Goal: Information Seeking & Learning: Learn about a topic

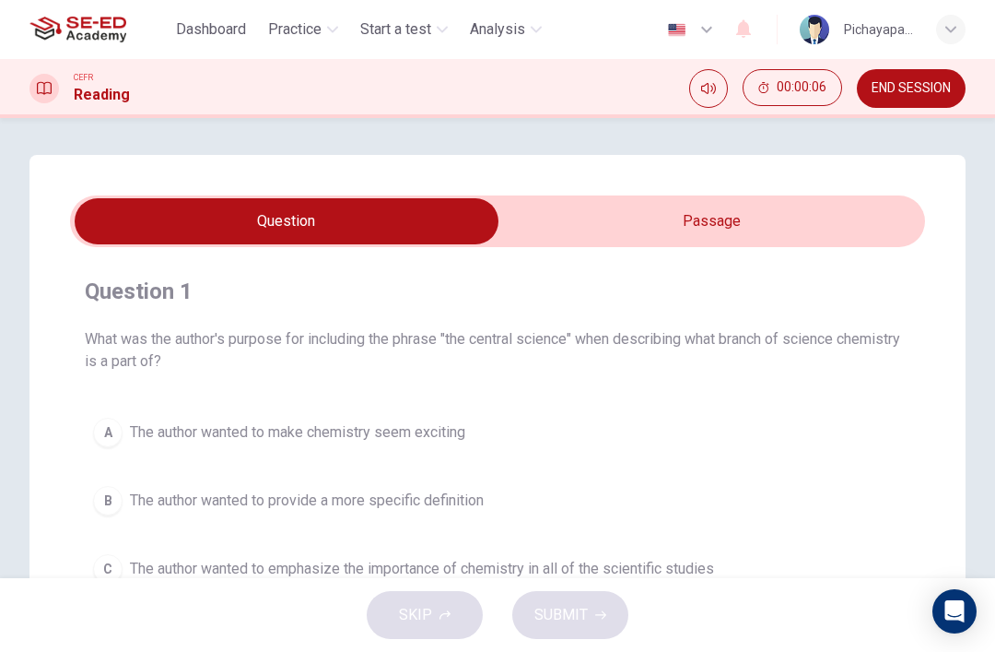
click at [721, 219] on input "checkbox" at bounding box center [286, 221] width 1283 height 46
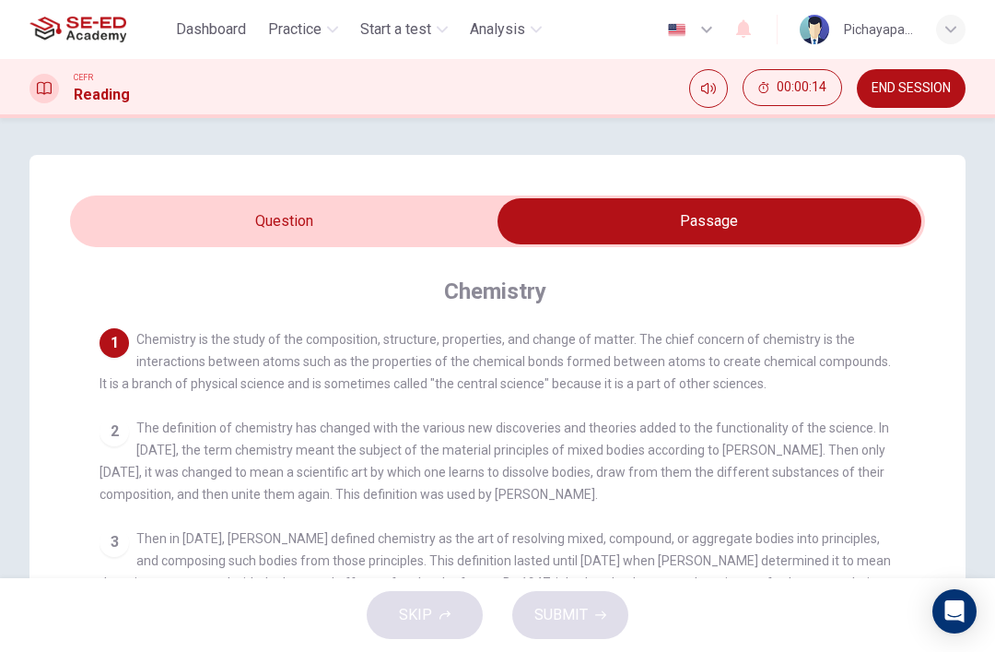
click at [341, 216] on input "checkbox" at bounding box center [709, 221] width 1283 height 46
checkbox input "false"
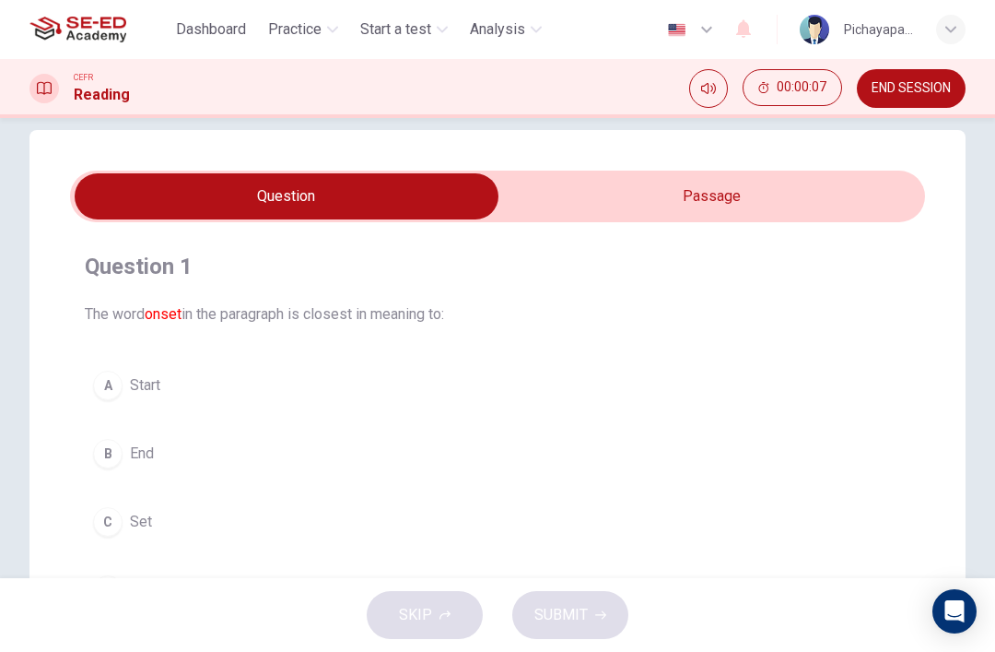
scroll to position [20, 0]
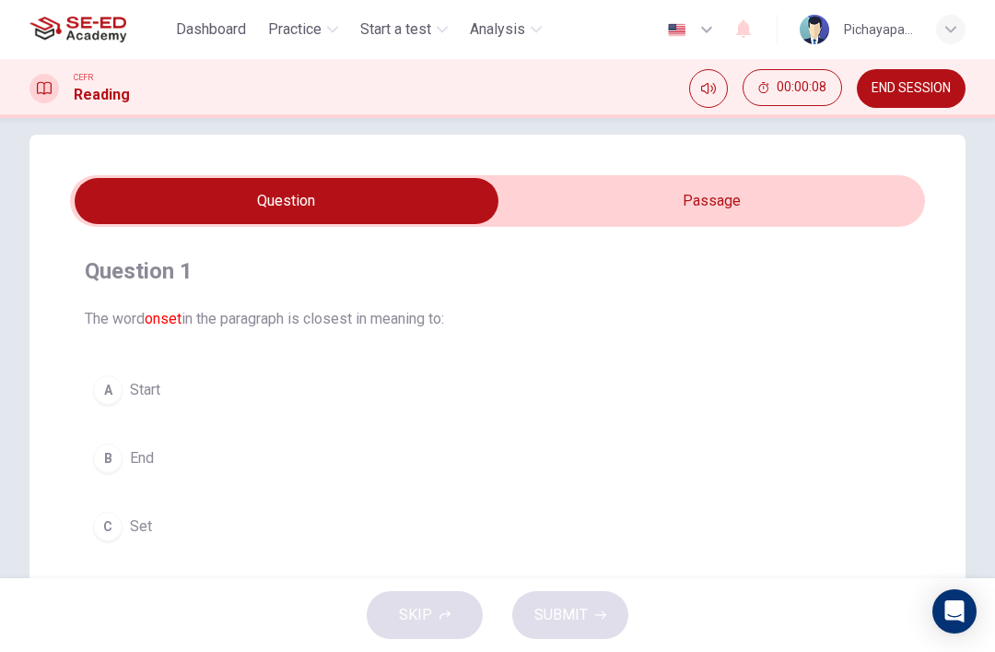
click at [786, 192] on input "checkbox" at bounding box center [286, 201] width 1283 height 46
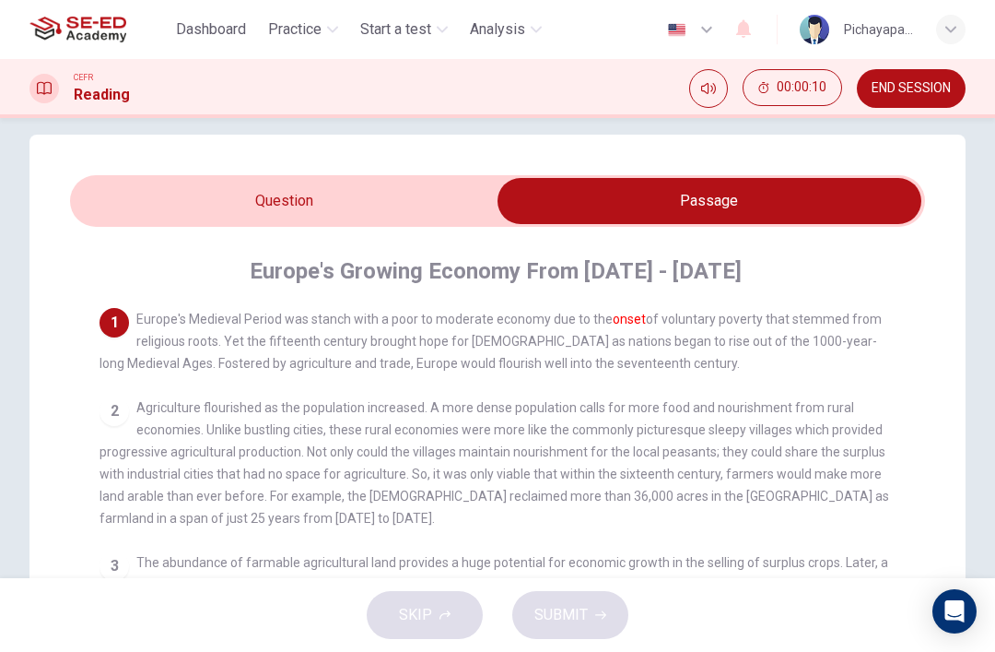
scroll to position [0, 0]
click at [154, 203] on input "checkbox" at bounding box center [709, 201] width 1283 height 46
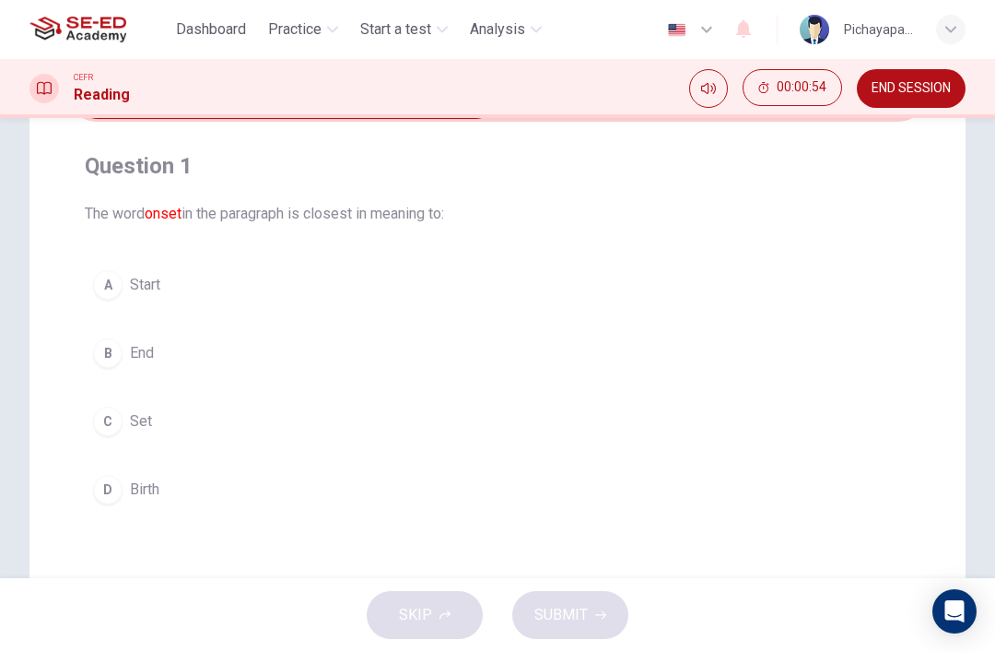
scroll to position [127, 0]
click at [99, 286] on div "A" at bounding box center [107, 282] width 29 height 29
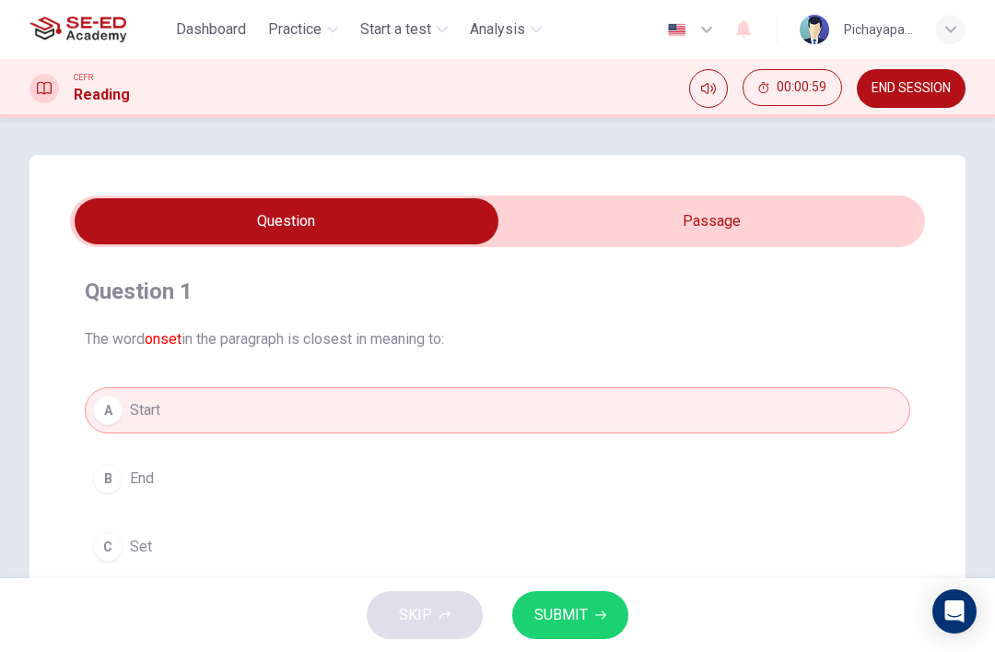
scroll to position [0, 0]
click at [721, 216] on input "checkbox" at bounding box center [286, 221] width 1283 height 46
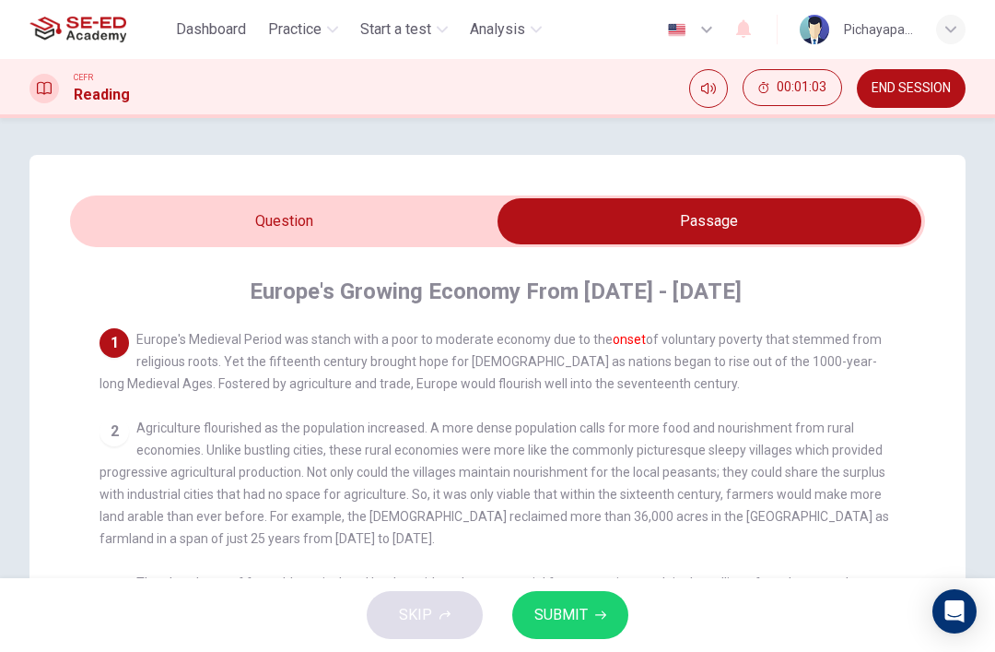
click at [148, 218] on input "checkbox" at bounding box center [709, 221] width 1283 height 46
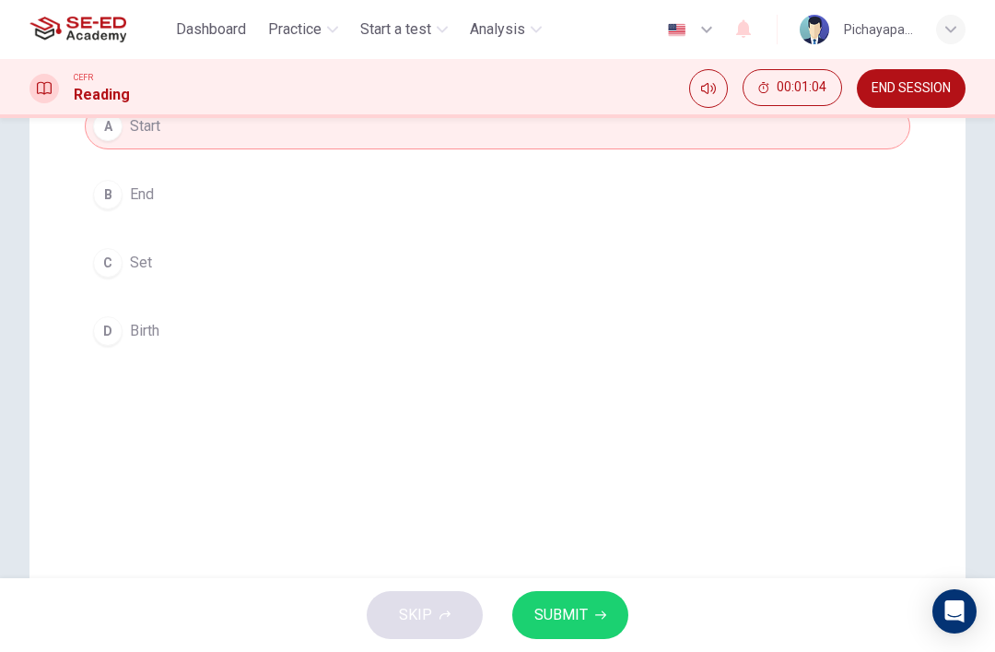
scroll to position [288, 0]
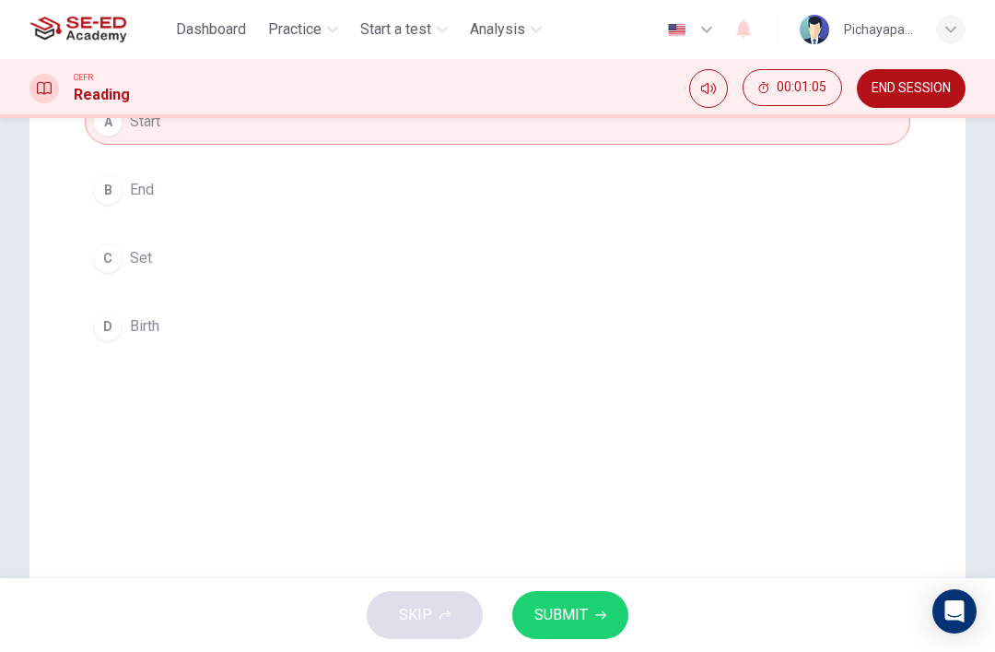
click at [585, 613] on span "SUBMIT" at bounding box center [560, 615] width 53 height 26
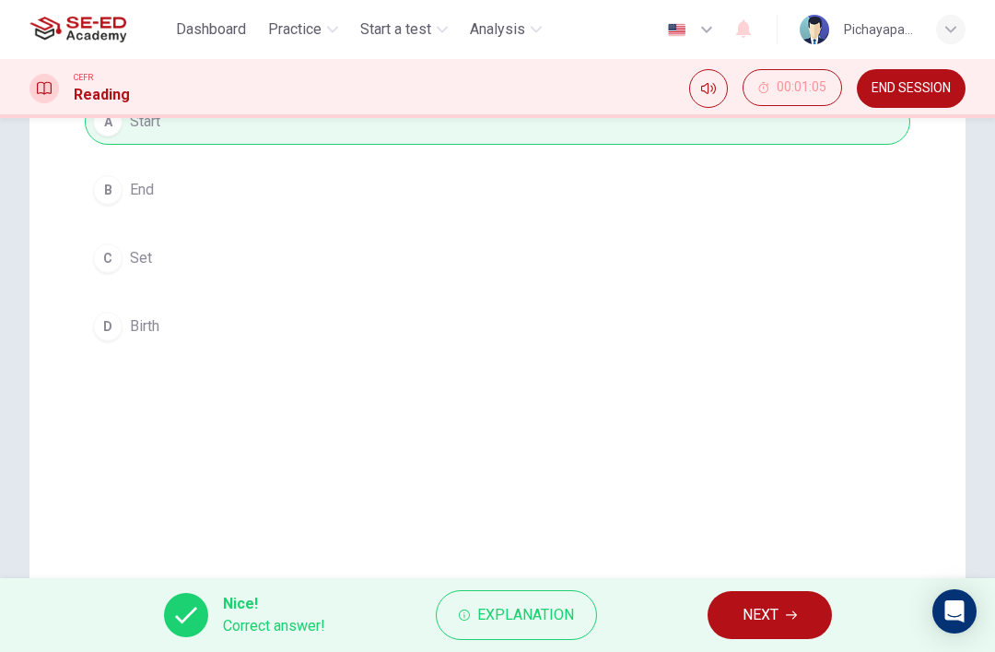
click at [791, 617] on icon "button" at bounding box center [791, 614] width 11 height 11
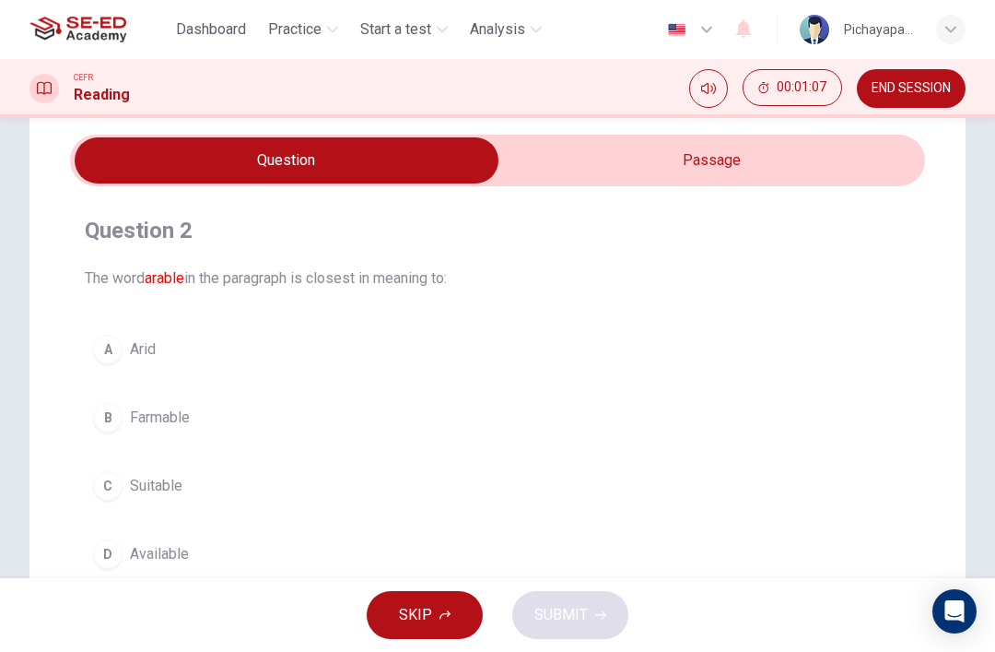
scroll to position [53, 0]
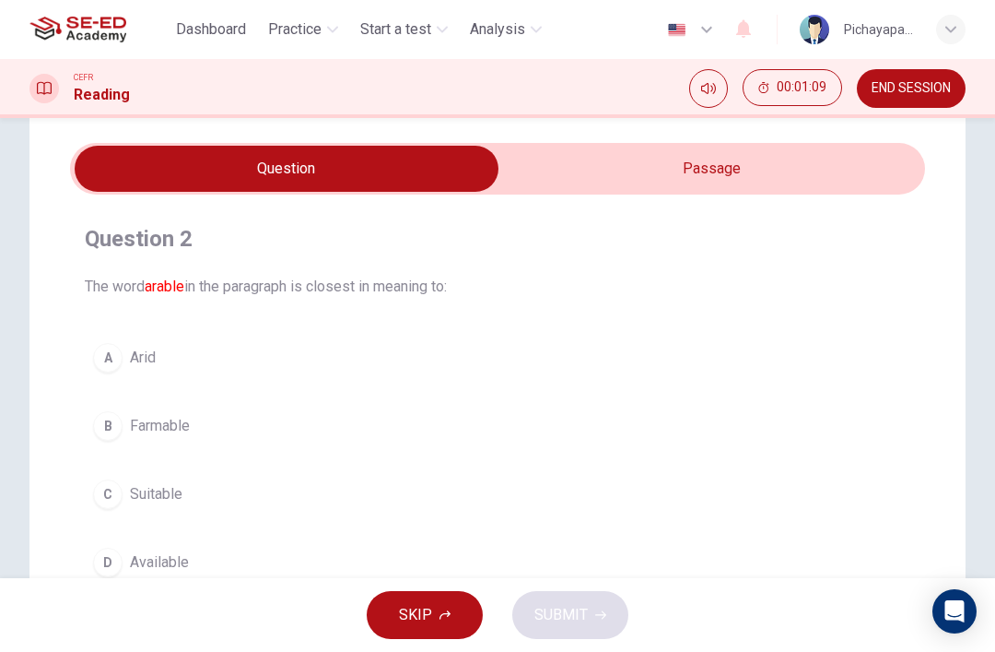
click at [747, 166] on input "checkbox" at bounding box center [286, 169] width 1283 height 46
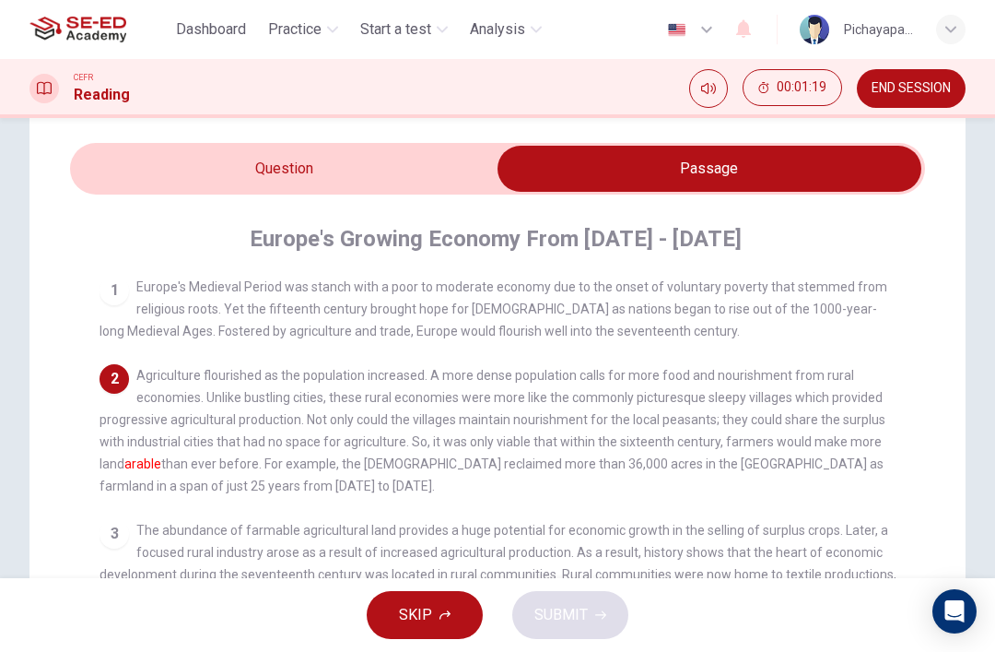
click at [370, 173] on input "checkbox" at bounding box center [709, 169] width 1283 height 46
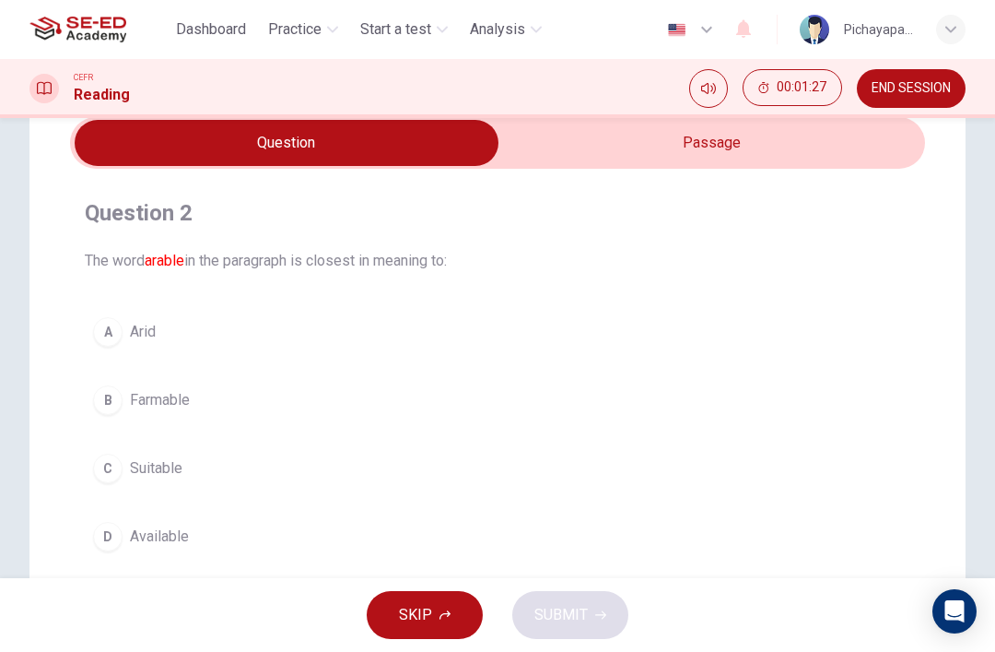
scroll to position [74, 0]
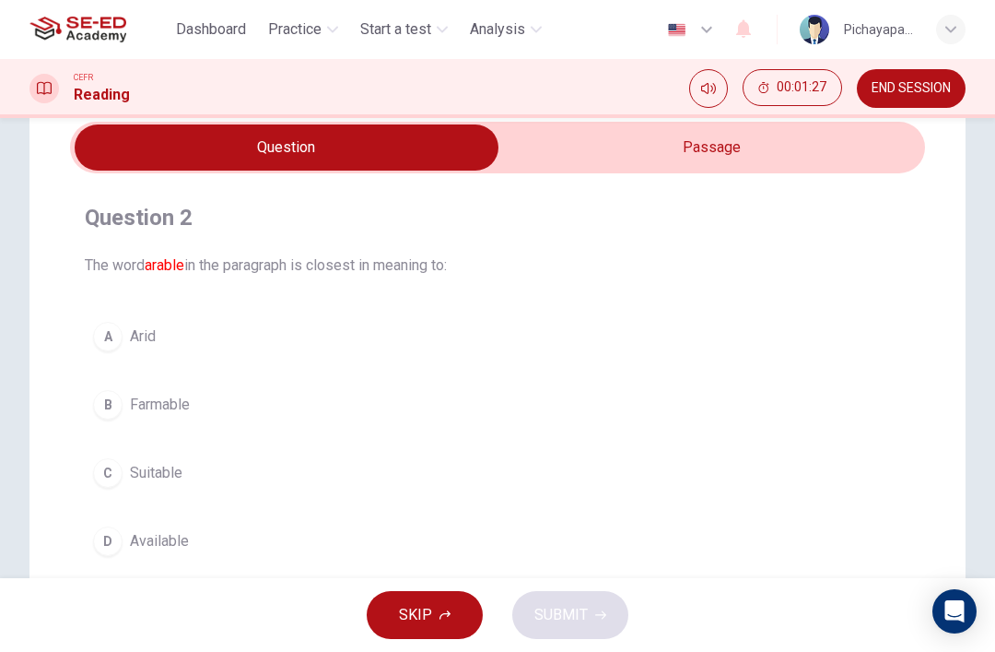
click at [759, 161] on input "checkbox" at bounding box center [286, 147] width 1283 height 46
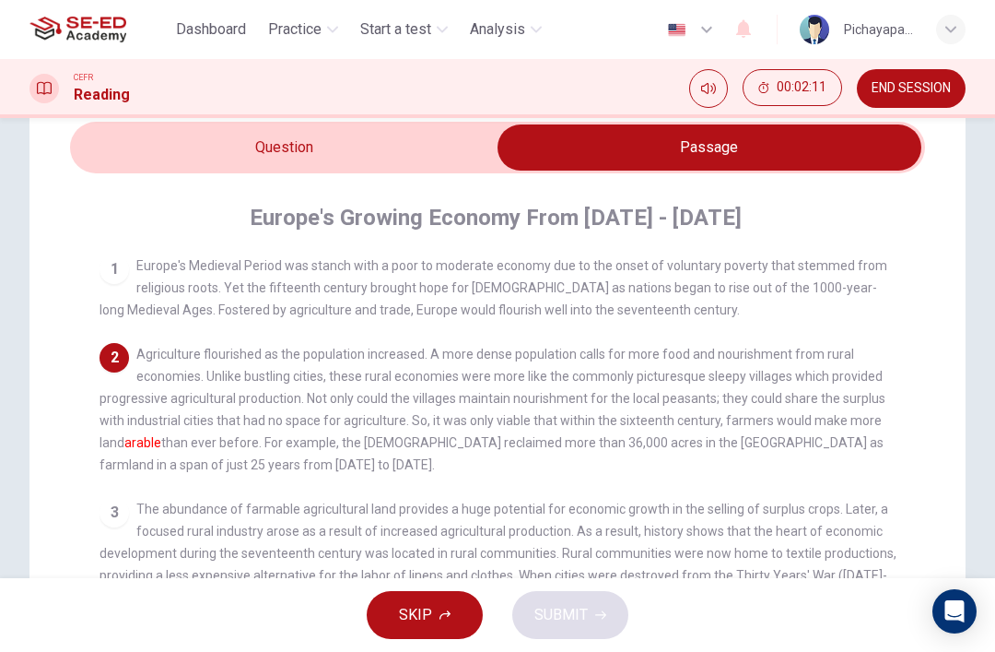
click at [194, 143] on input "checkbox" at bounding box center [709, 147] width 1283 height 46
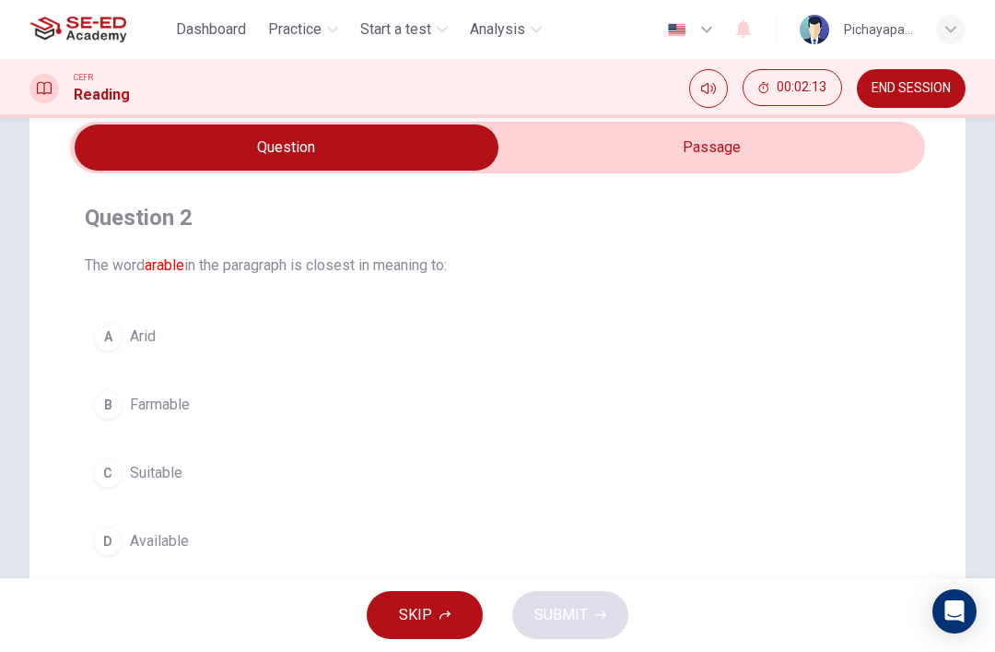
click at [111, 528] on div "D" at bounding box center [107, 540] width 29 height 29
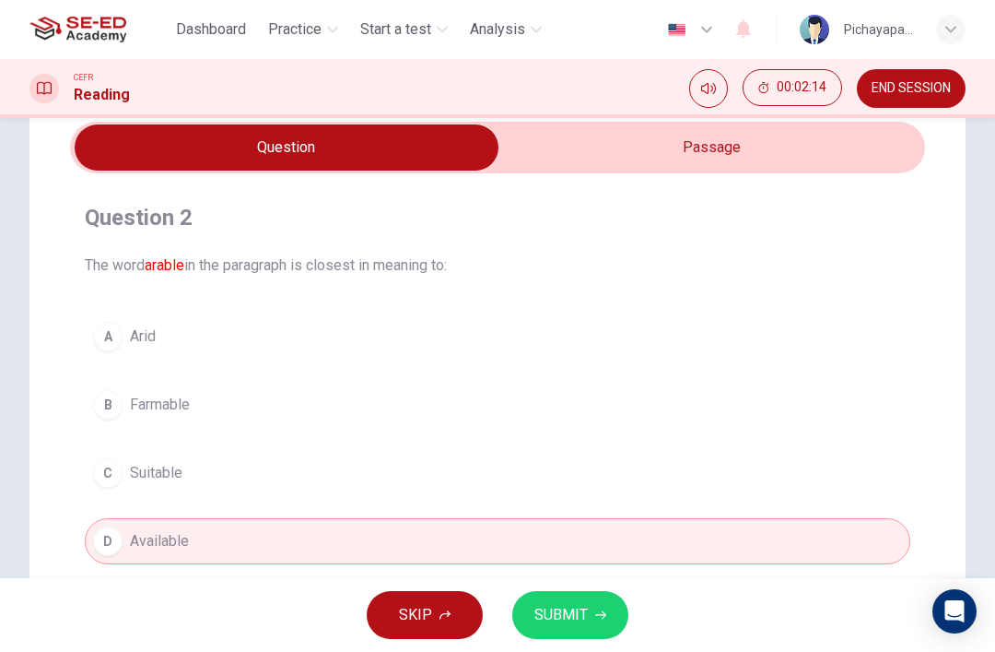
click at [590, 620] on button "SUBMIT" at bounding box center [570, 615] width 116 height 48
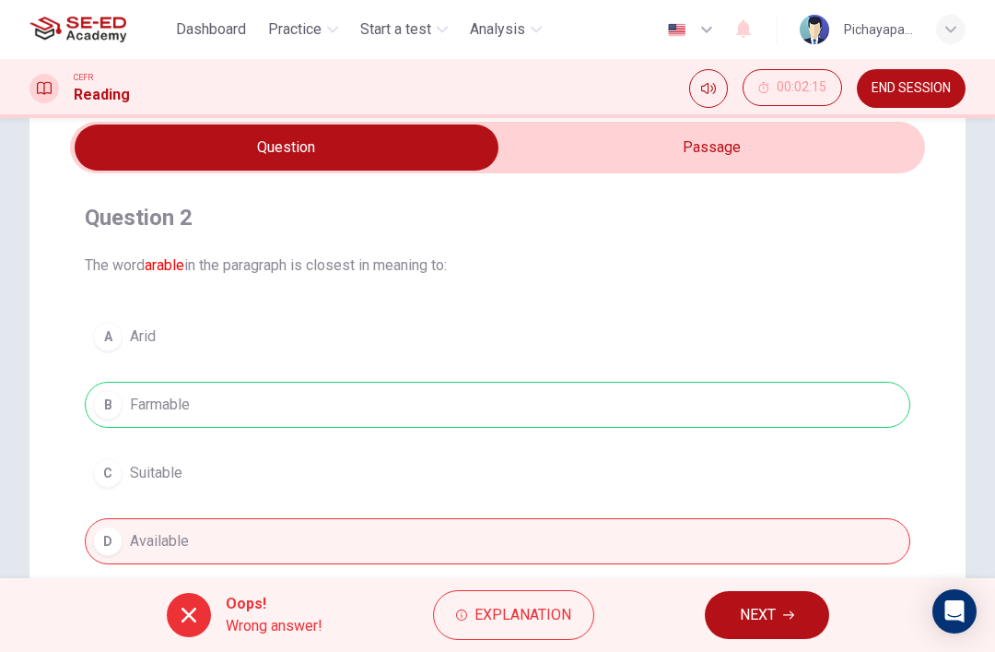
click at [548, 620] on span "Explanation" at bounding box center [523, 615] width 97 height 26
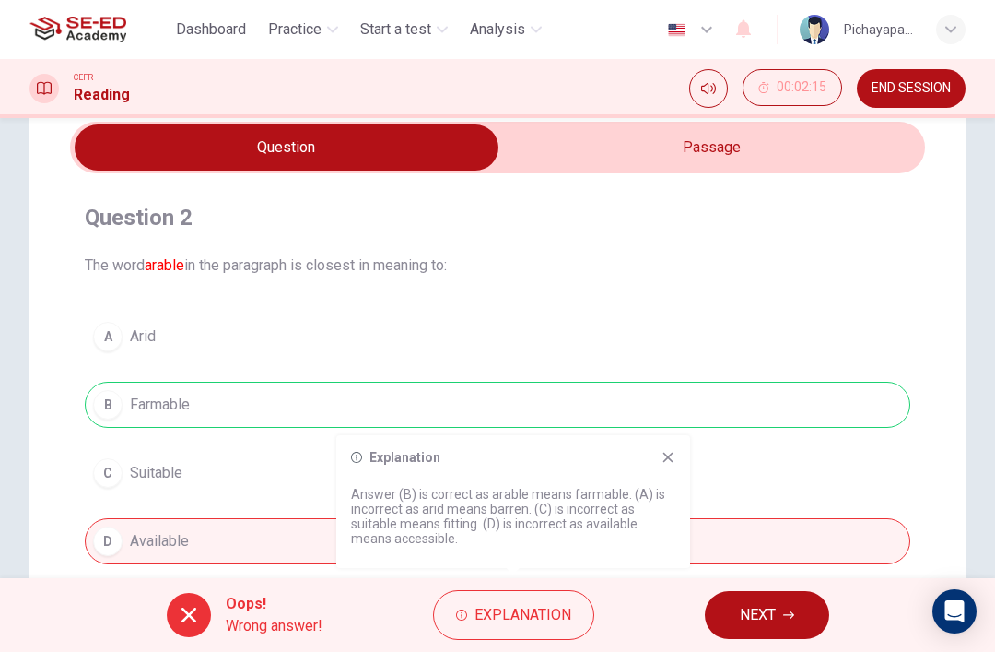
click at [691, 452] on div "A Arid B Farmable C Suitable D Available" at bounding box center [498, 438] width 826 height 251
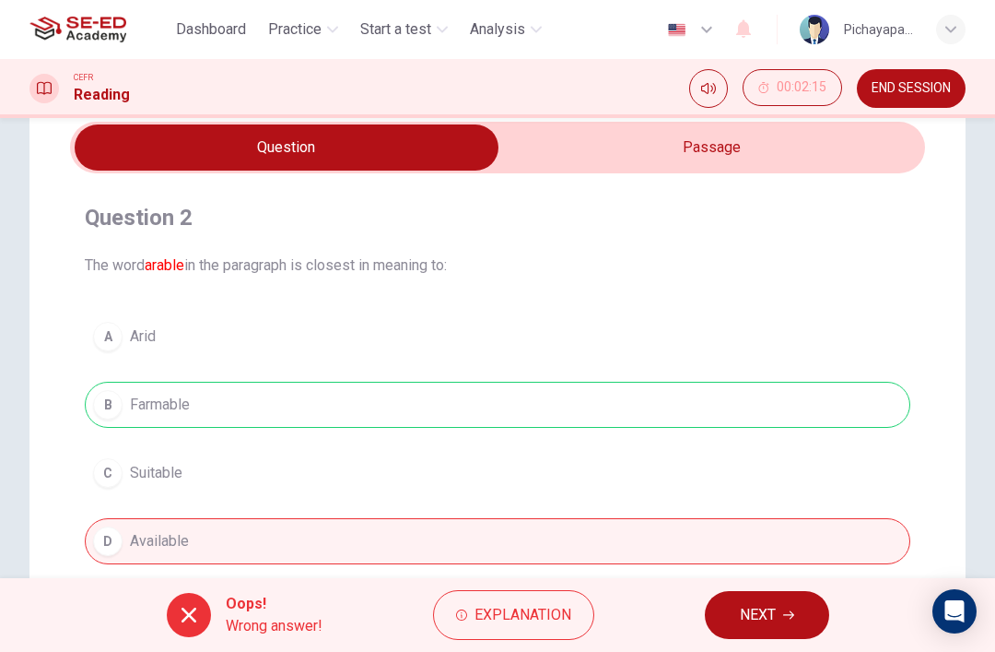
click at [763, 605] on span "NEXT" at bounding box center [758, 615] width 36 height 26
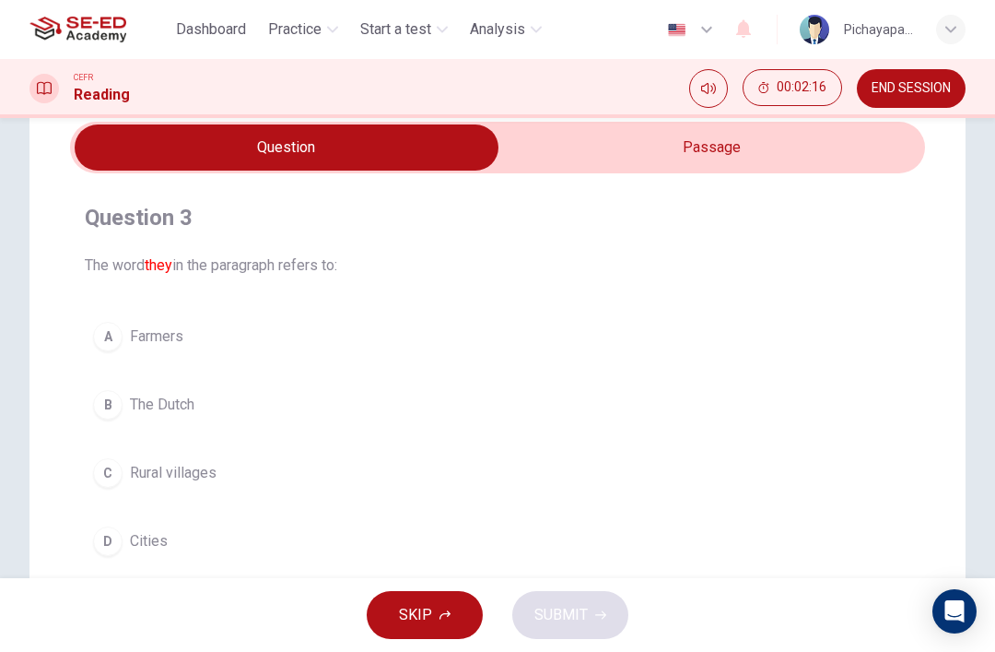
click at [769, 143] on input "checkbox" at bounding box center [286, 147] width 1283 height 46
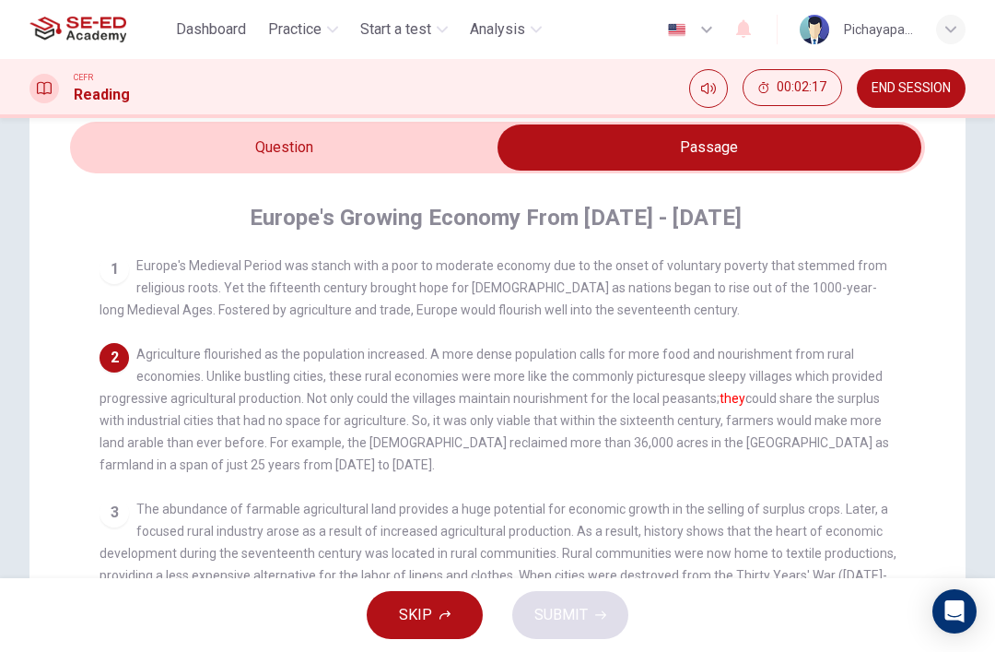
click at [147, 166] on input "checkbox" at bounding box center [709, 147] width 1283 height 46
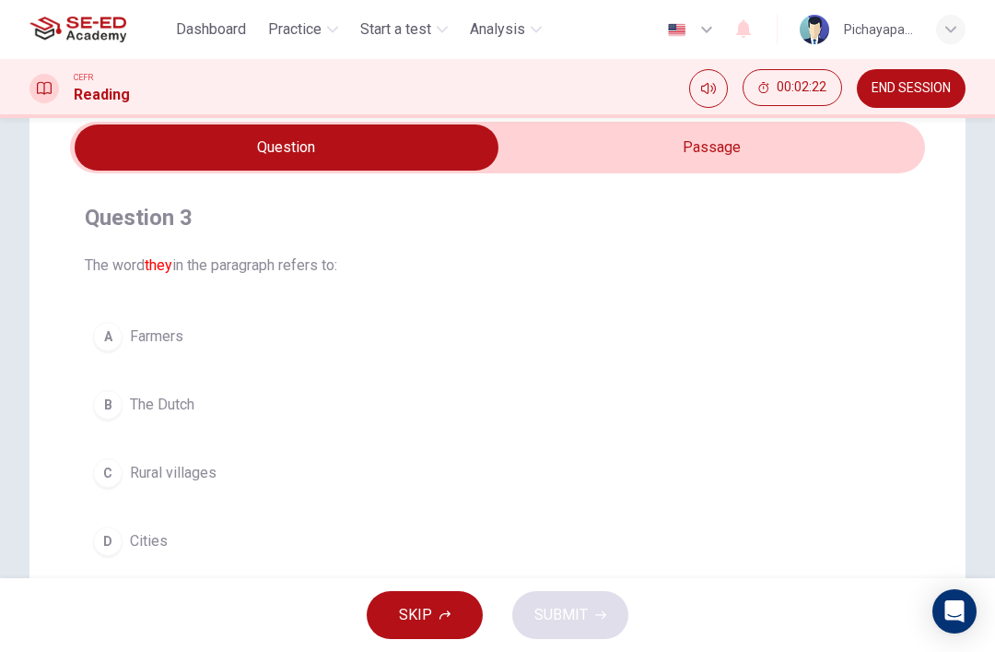
click at [768, 147] on input "checkbox" at bounding box center [286, 147] width 1283 height 46
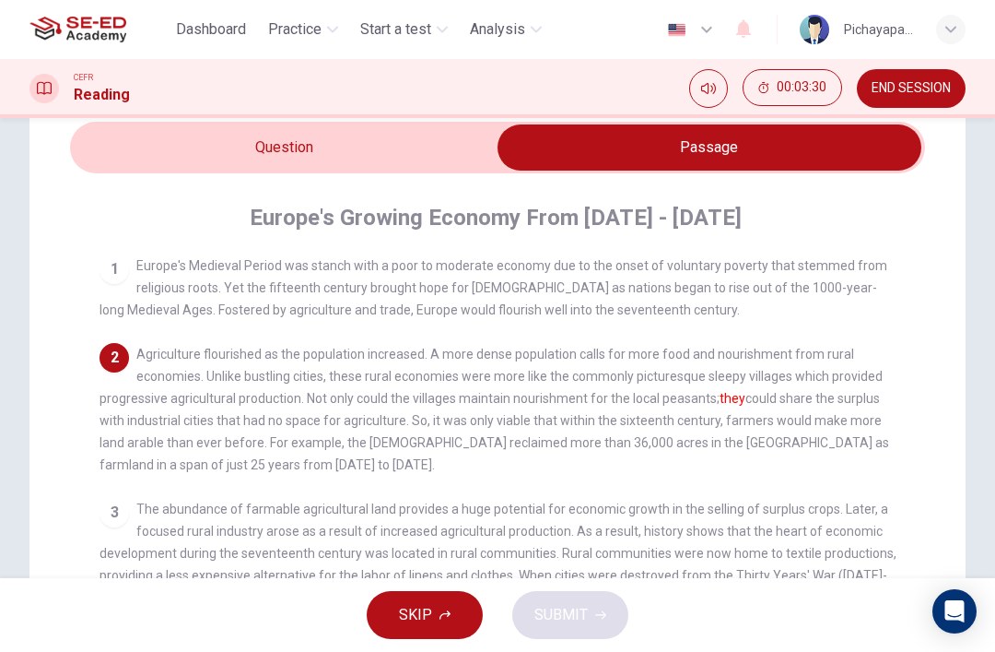
click at [430, 135] on input "checkbox" at bounding box center [709, 147] width 1283 height 46
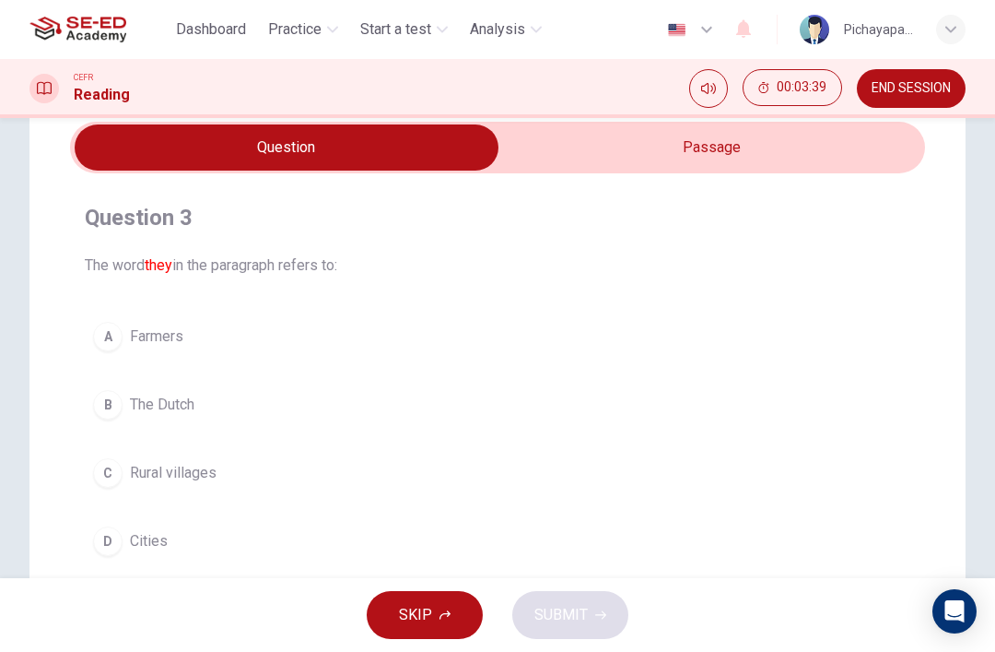
click at [661, 140] on input "checkbox" at bounding box center [286, 147] width 1283 height 46
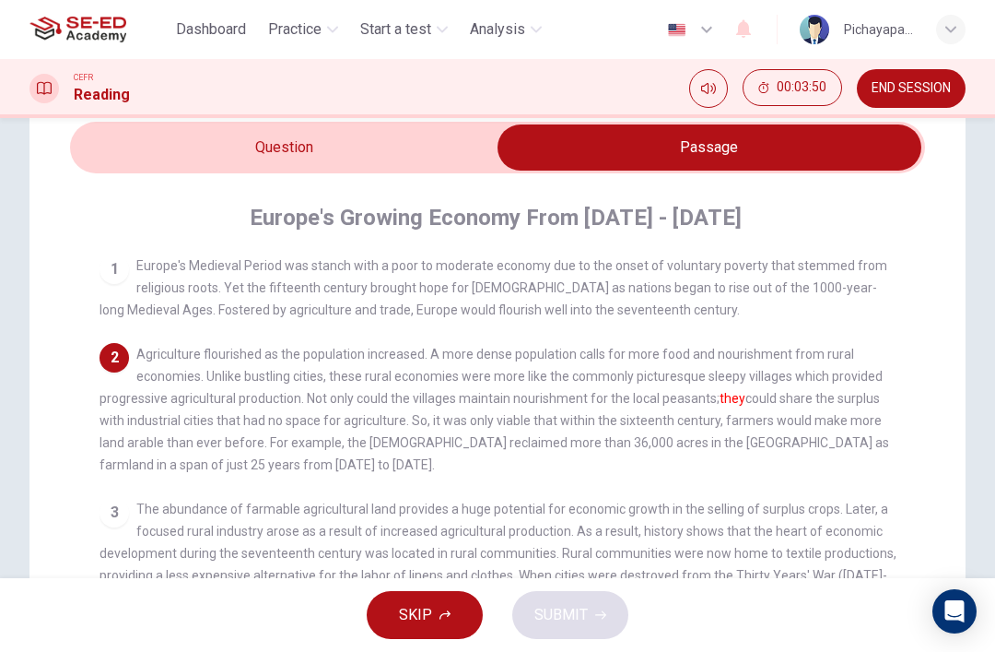
click at [430, 147] on input "checkbox" at bounding box center [709, 147] width 1283 height 46
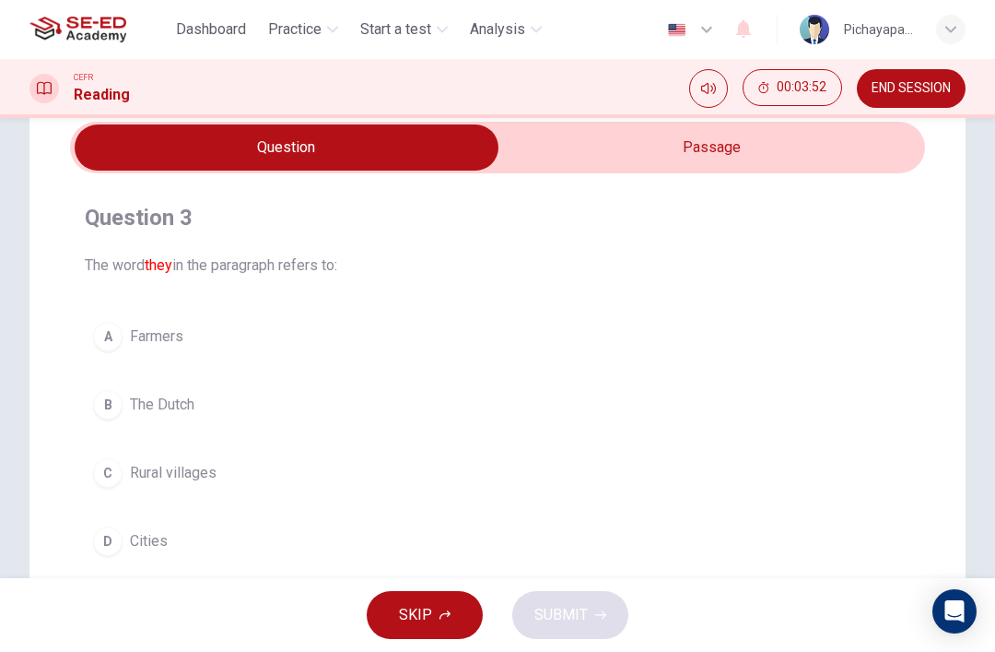
click at [530, 317] on button "A Farmers" at bounding box center [498, 336] width 826 height 46
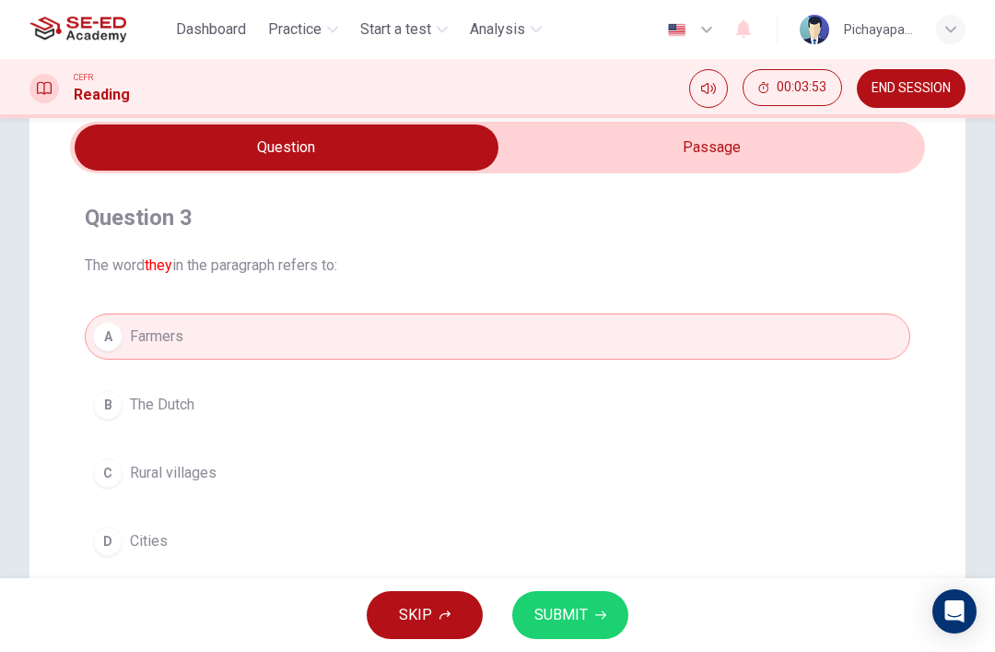
click at [564, 600] on button "SUBMIT" at bounding box center [570, 615] width 116 height 48
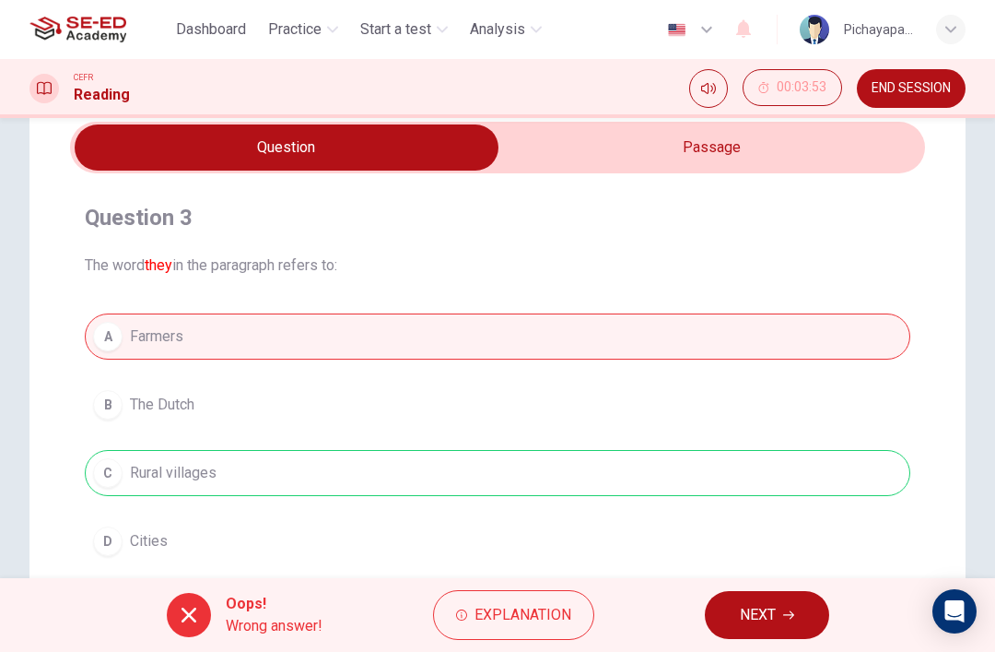
click at [681, 157] on input "checkbox" at bounding box center [286, 147] width 1283 height 46
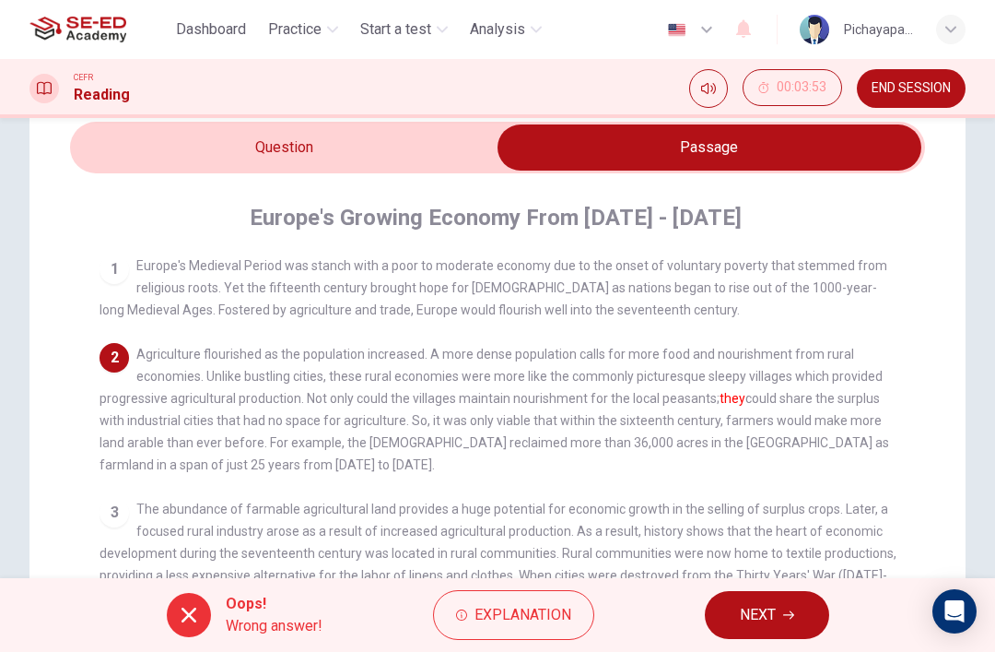
click at [769, 605] on span "NEXT" at bounding box center [758, 615] width 36 height 26
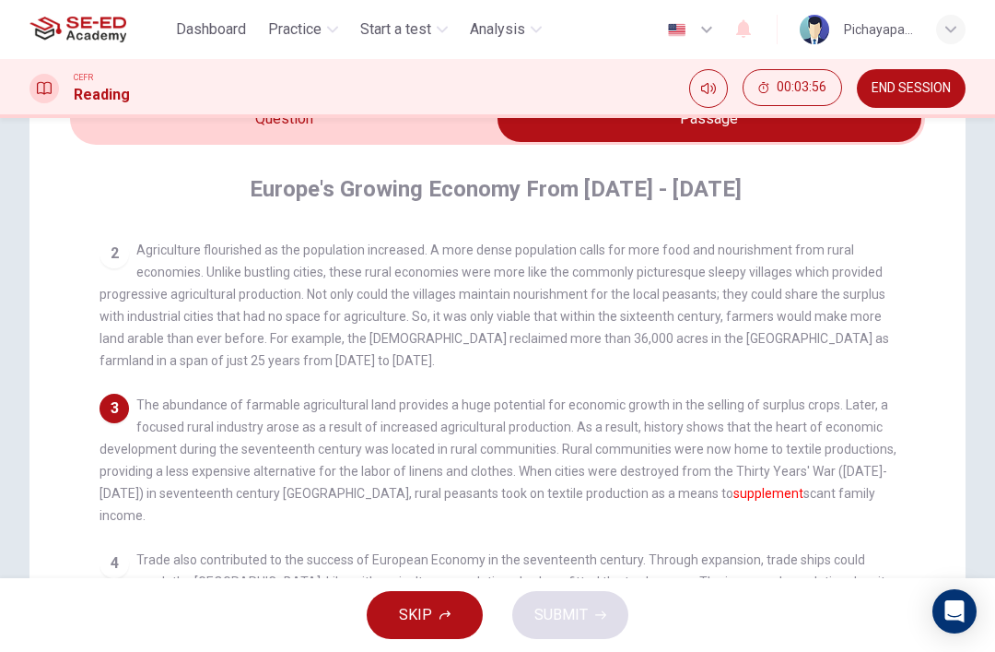
scroll to position [72, 0]
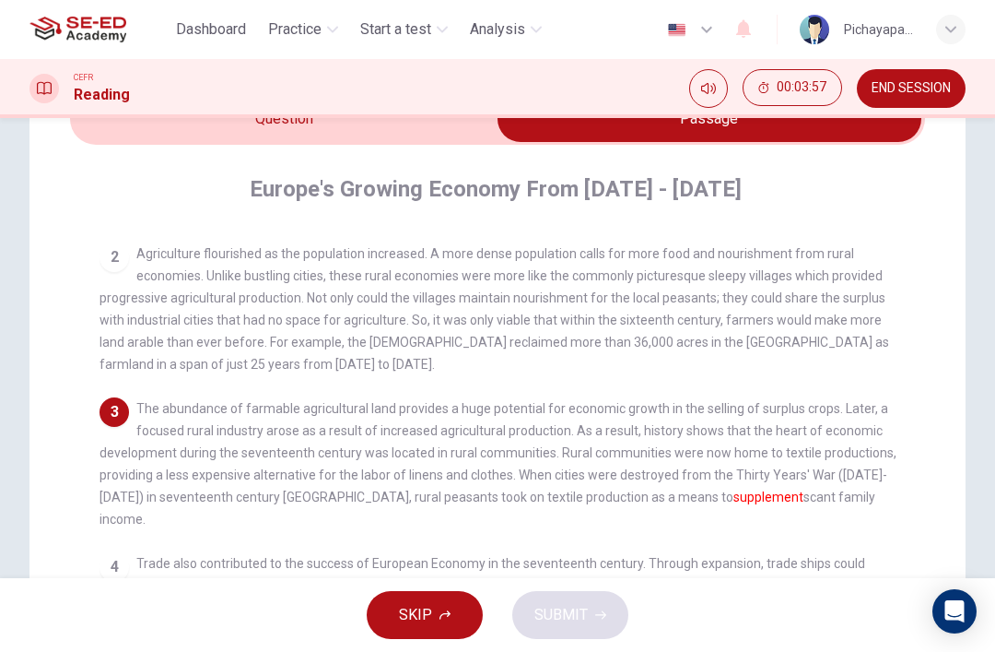
click at [169, 138] on input "checkbox" at bounding box center [709, 119] width 1283 height 46
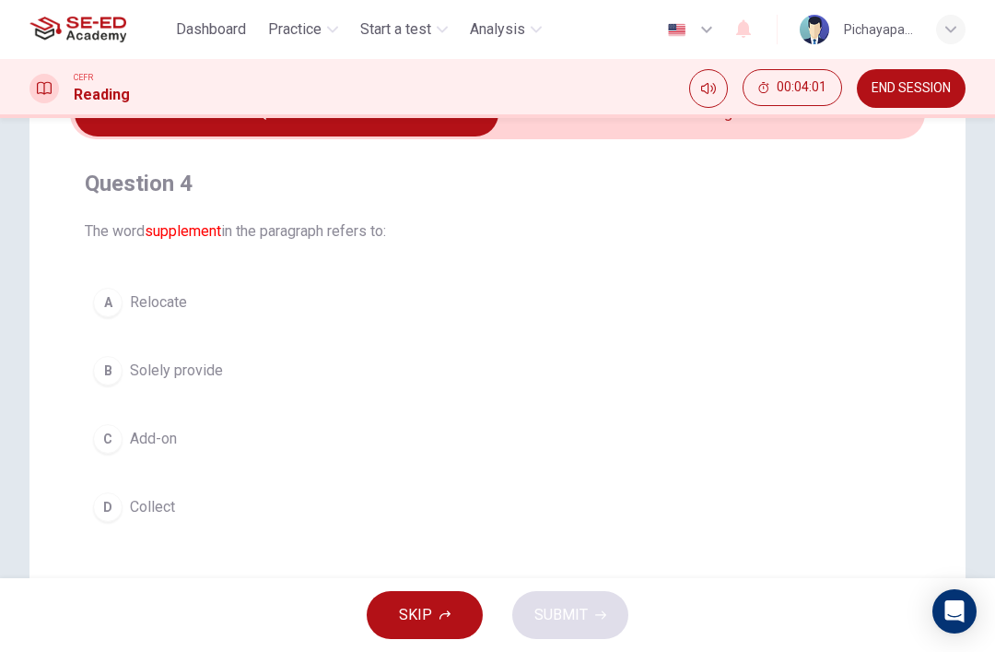
scroll to position [105, 0]
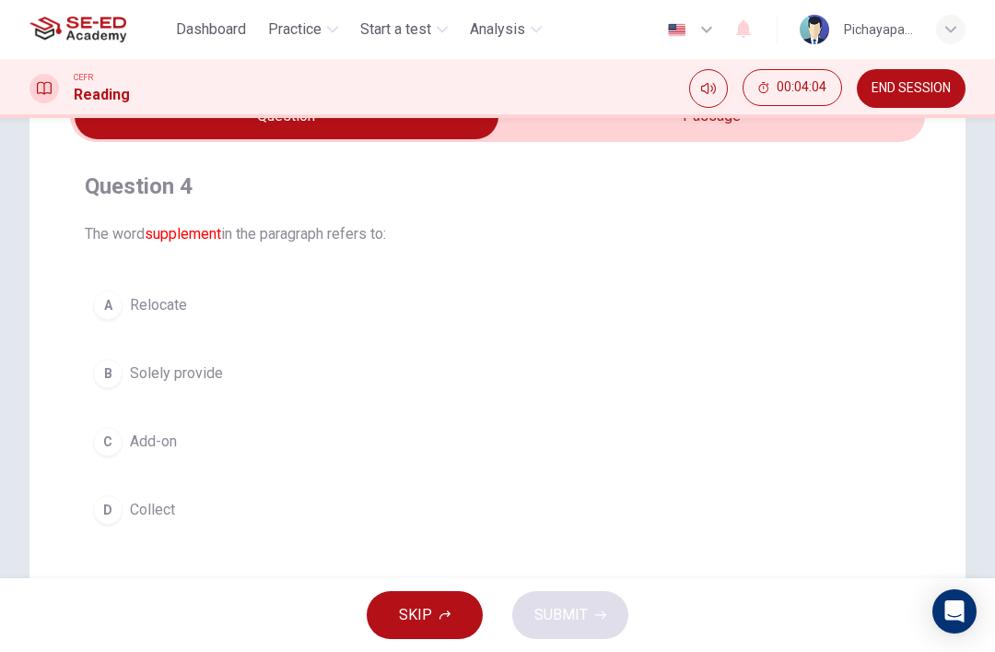
click at [726, 131] on input "checkbox" at bounding box center [286, 116] width 1283 height 46
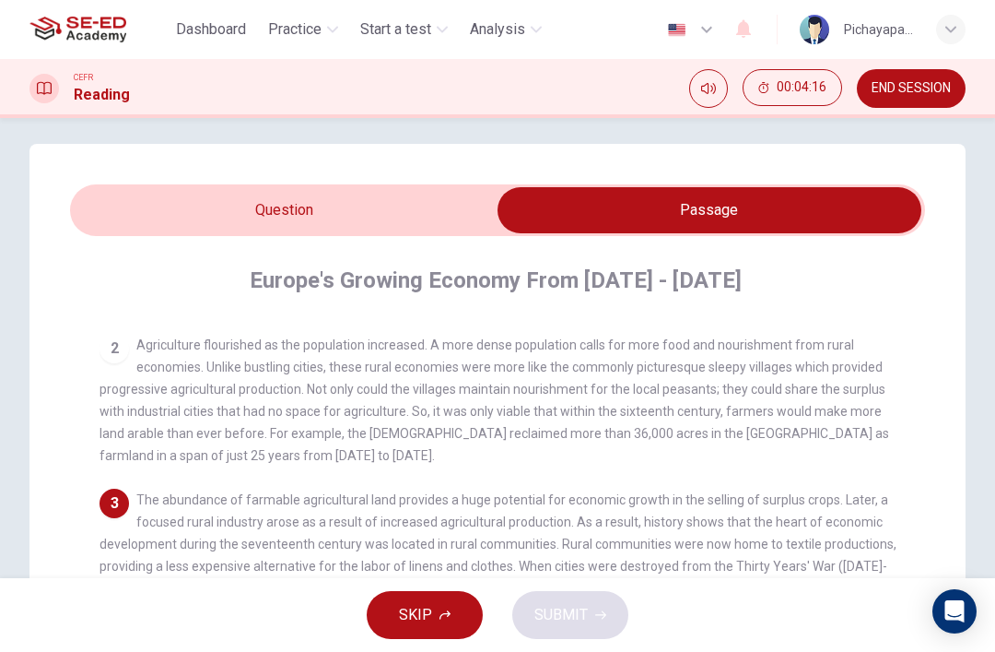
scroll to position [10, 0]
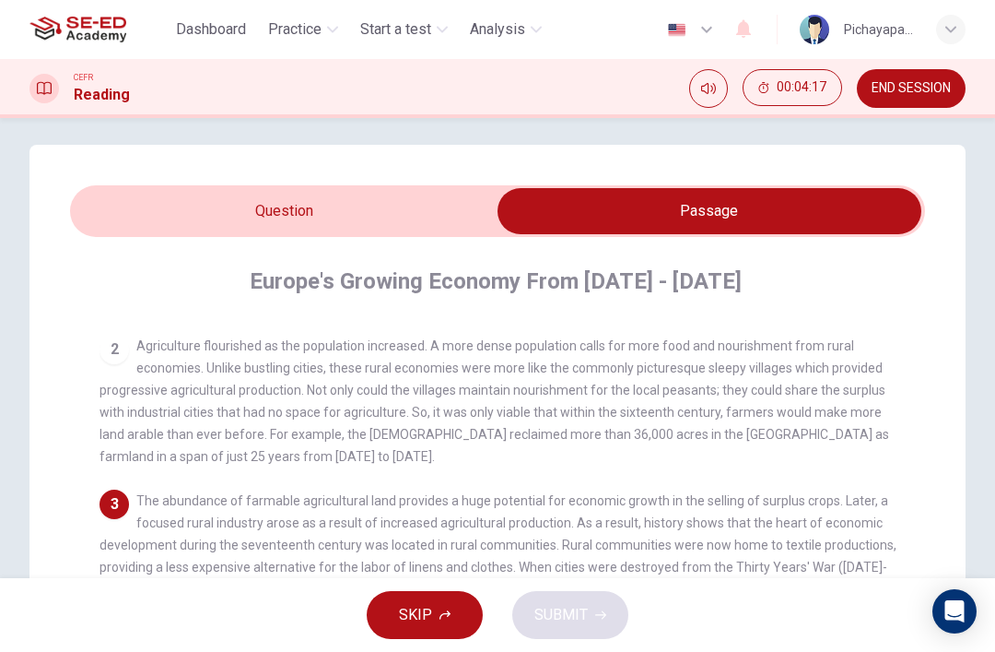
click at [239, 203] on input "checkbox" at bounding box center [709, 211] width 1283 height 46
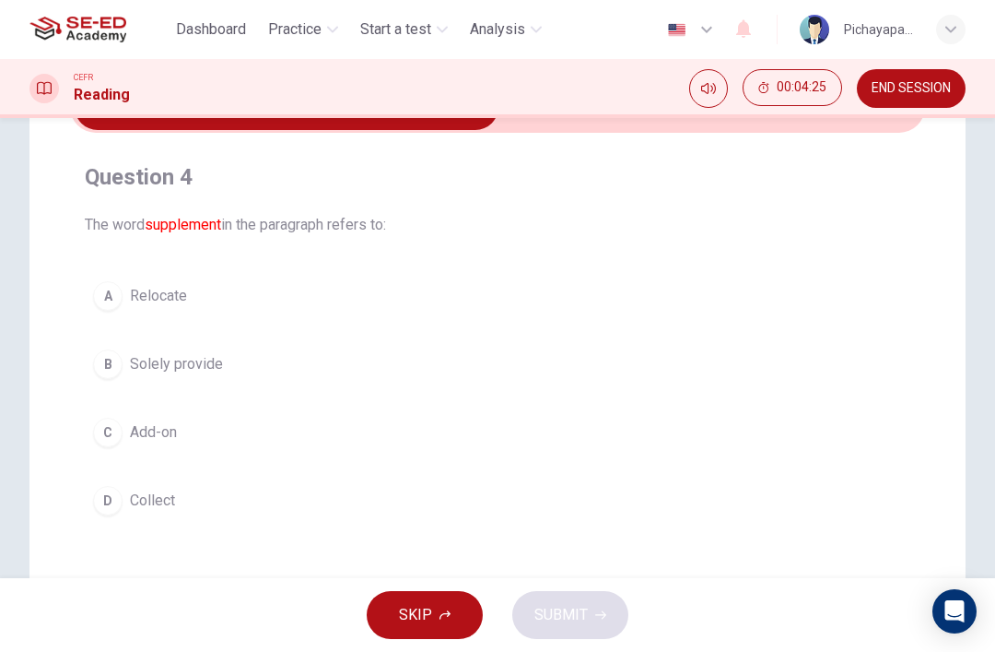
scroll to position [123, 0]
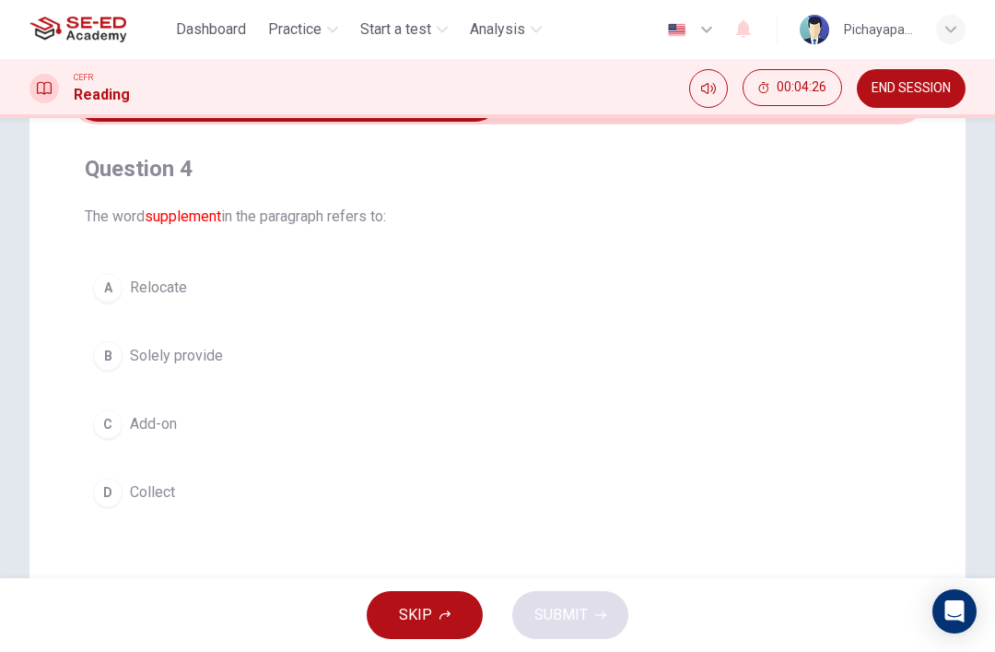
click at [751, 405] on button "C Add-on" at bounding box center [498, 424] width 826 height 46
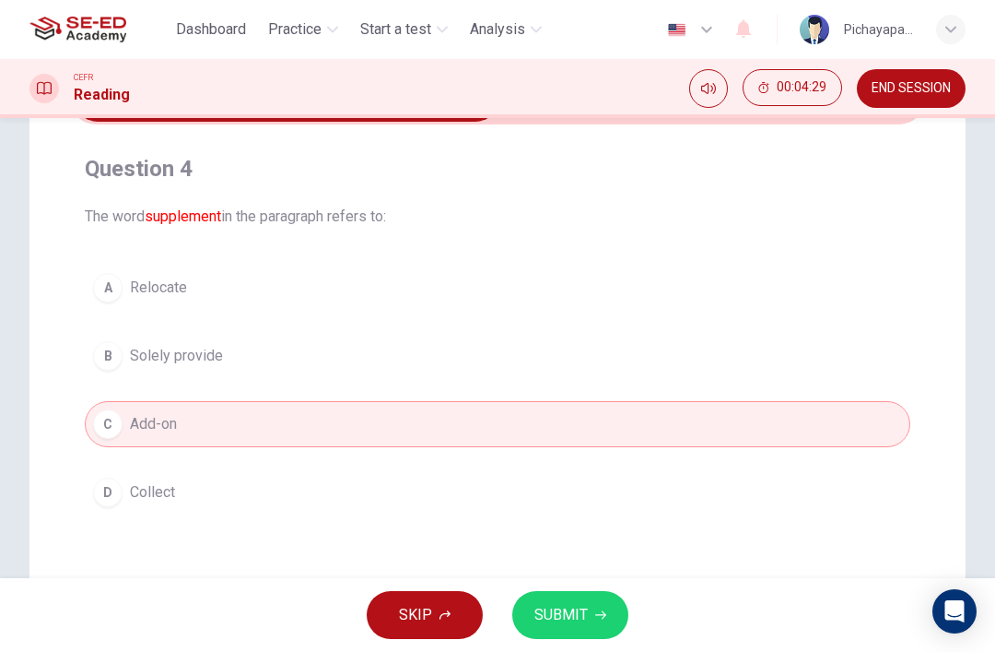
click at [592, 605] on button "SUBMIT" at bounding box center [570, 615] width 116 height 48
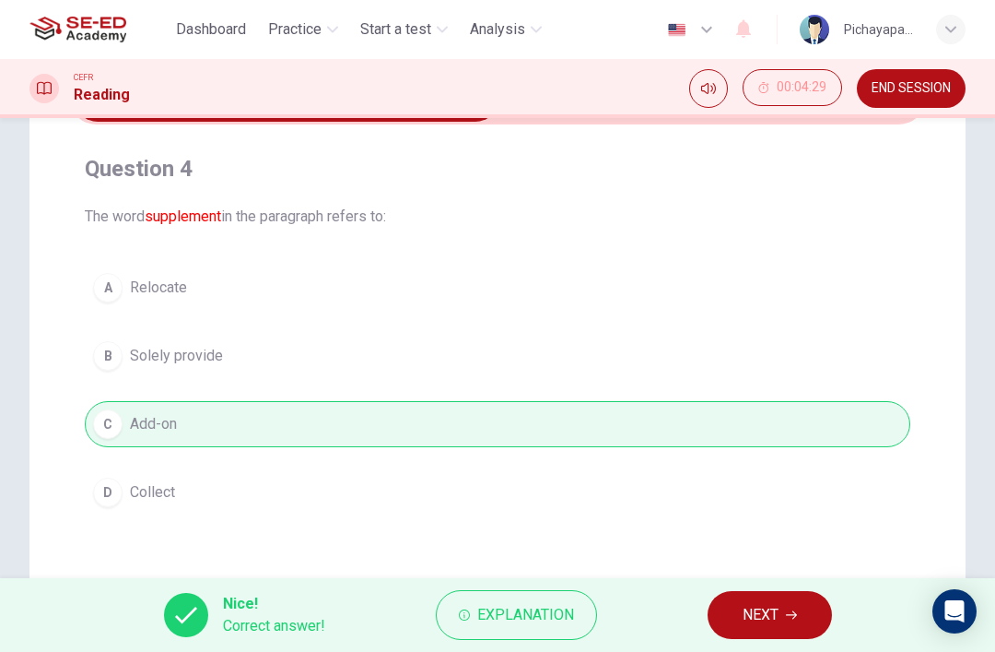
click at [783, 610] on button "NEXT" at bounding box center [770, 615] width 124 height 48
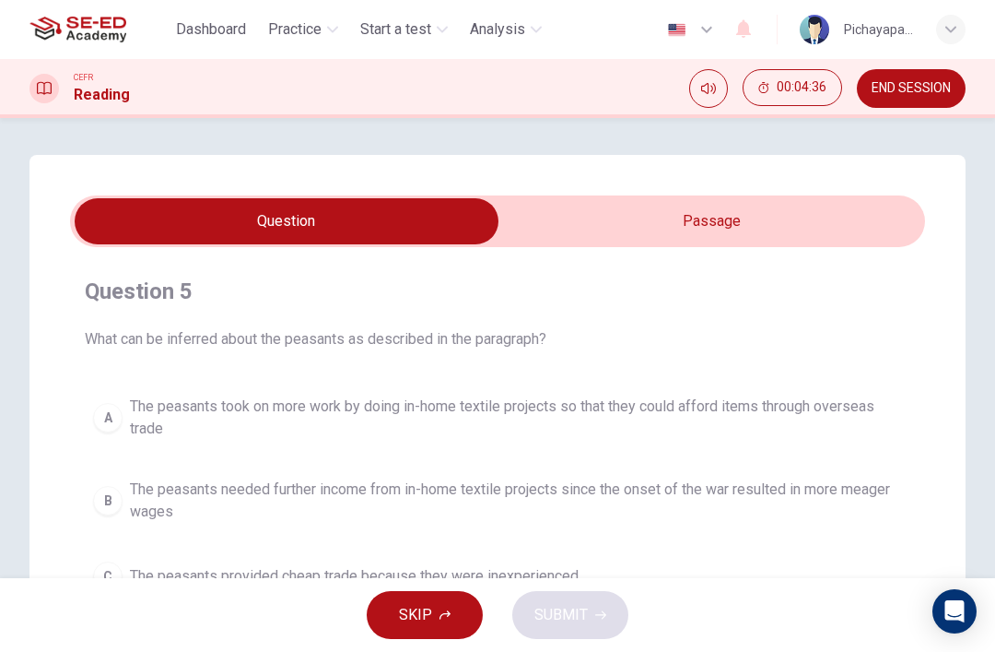
scroll to position [0, 0]
click at [745, 185] on div "Question 5 What can be inferred about the peasants as described in the paragrap…" at bounding box center [497, 525] width 936 height 741
click at [739, 209] on input "checkbox" at bounding box center [286, 221] width 1283 height 46
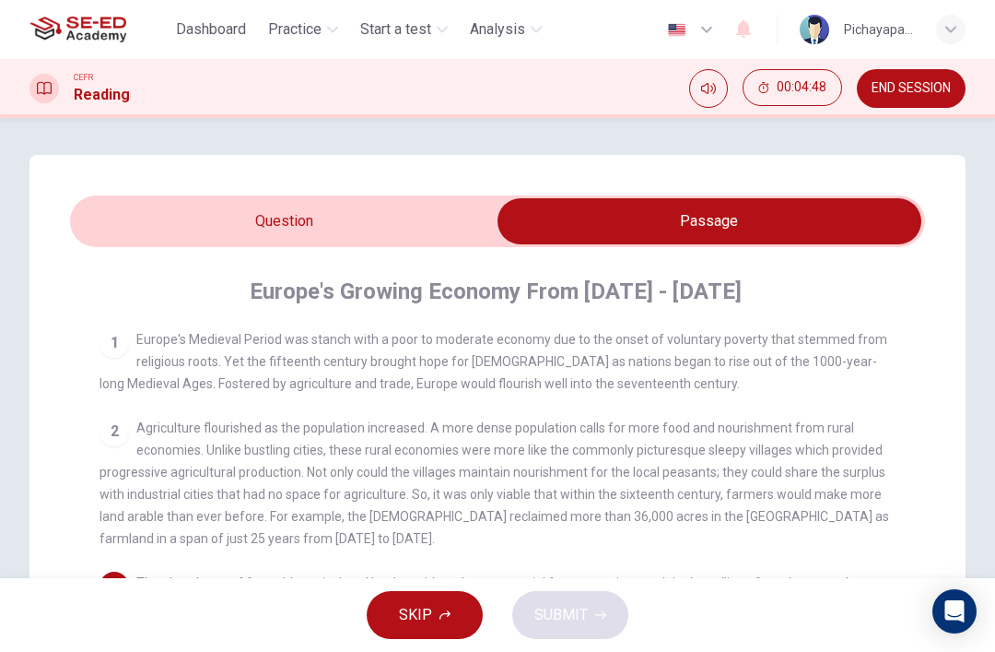
scroll to position [-4, 0]
click at [376, 226] on input "checkbox" at bounding box center [709, 221] width 1283 height 46
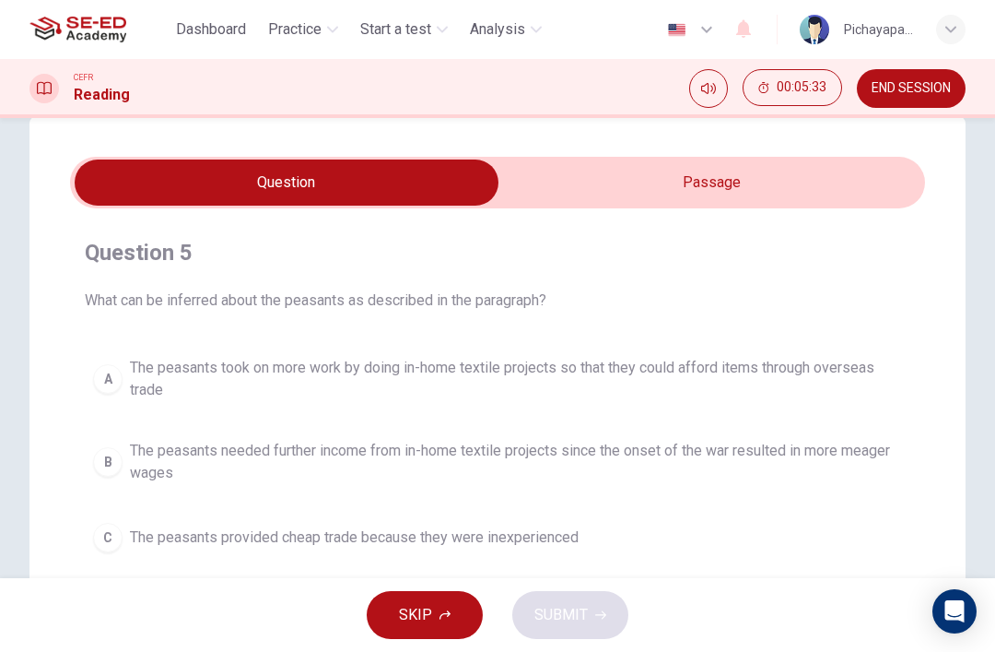
scroll to position [34, 0]
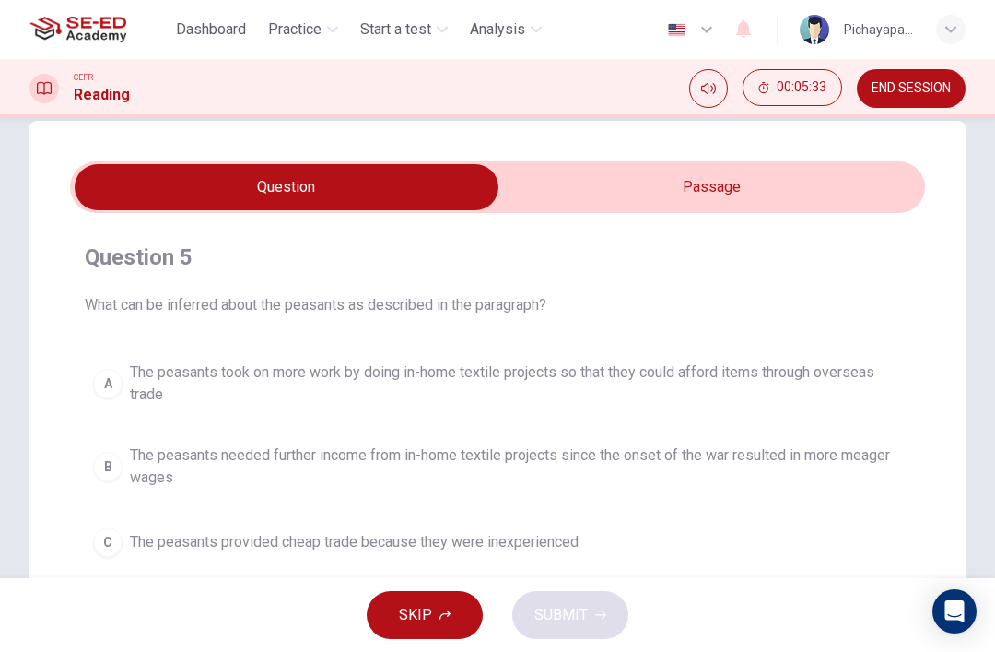
click at [750, 181] on input "checkbox" at bounding box center [286, 187] width 1283 height 46
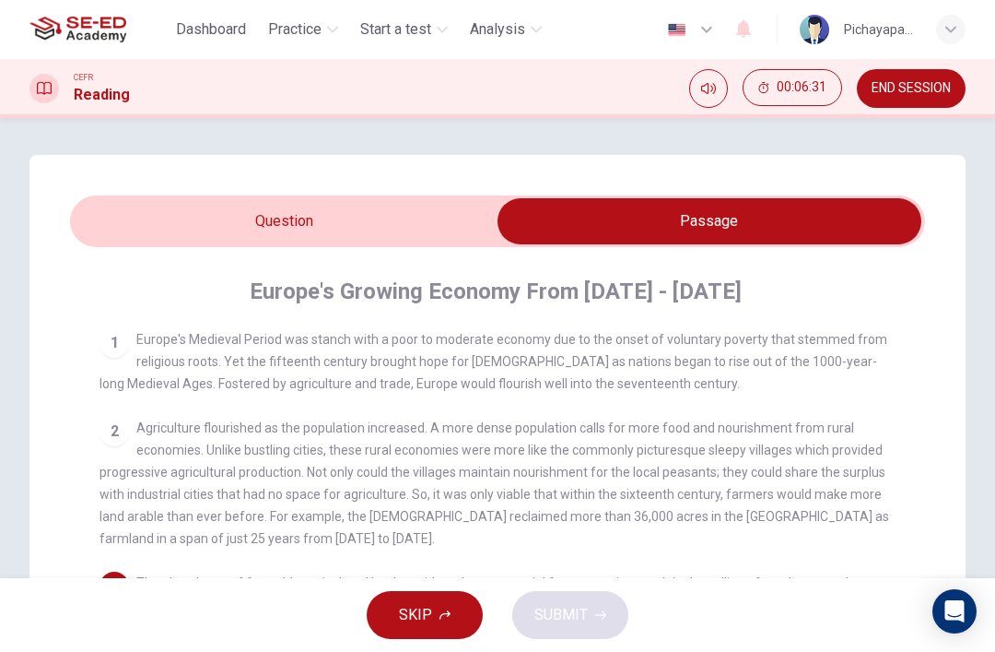
scroll to position [0, 0]
click at [377, 218] on input "checkbox" at bounding box center [709, 221] width 1283 height 46
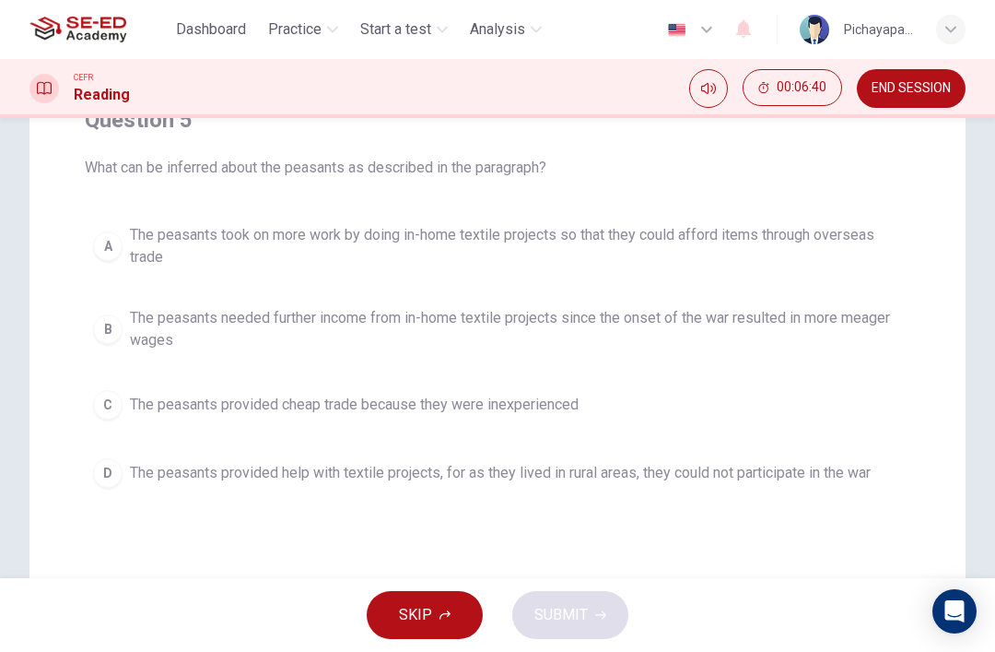
scroll to position [176, 0]
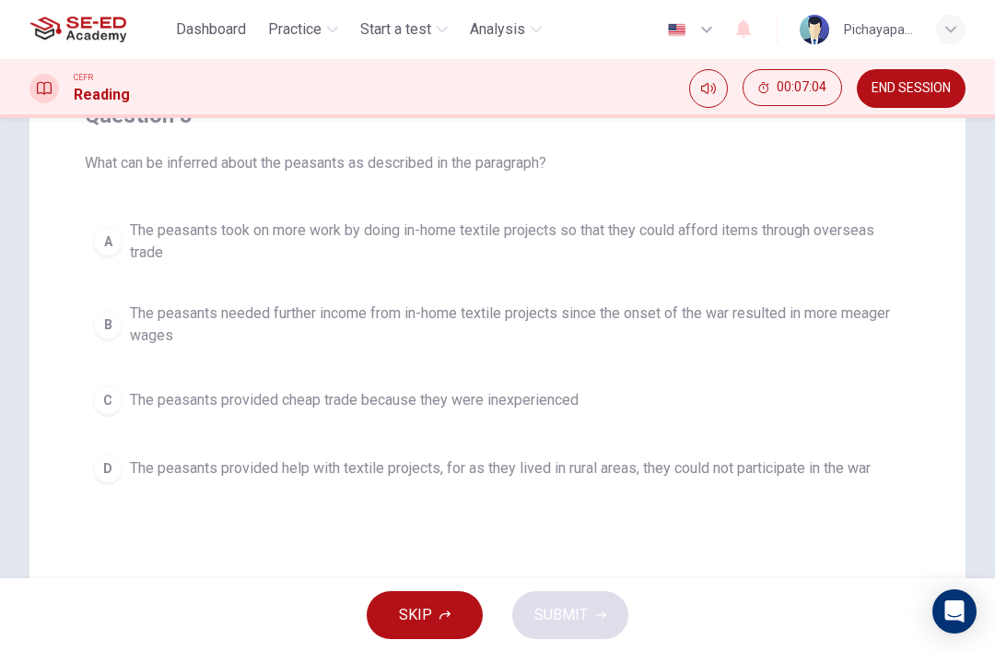
click at [88, 476] on button "D The peasants provided help with textile projects, for as they lived in rural …" at bounding box center [498, 468] width 826 height 46
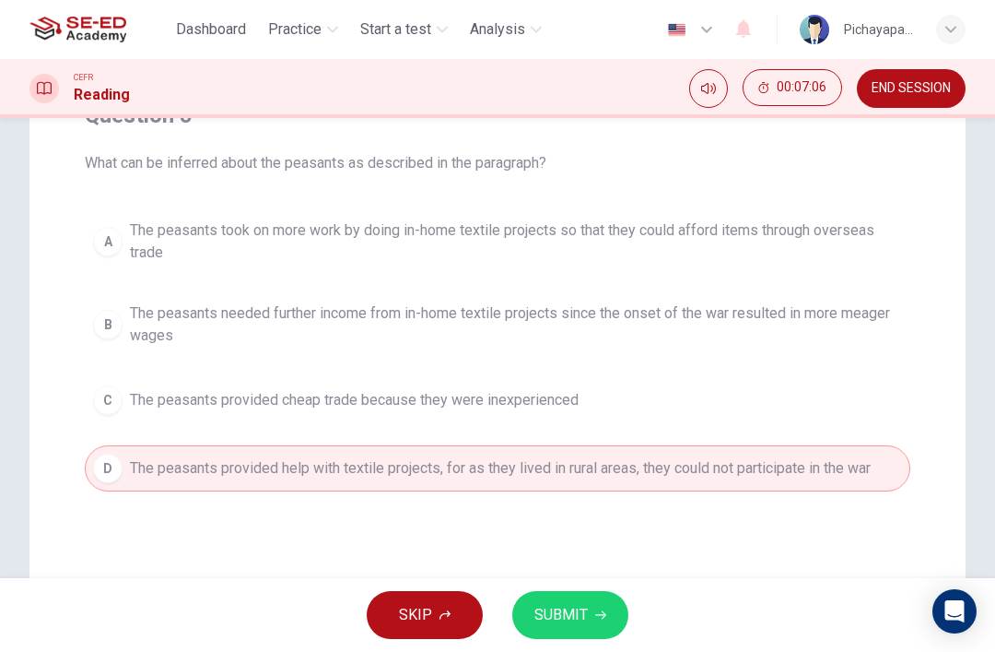
click at [608, 606] on button "SUBMIT" at bounding box center [570, 615] width 116 height 48
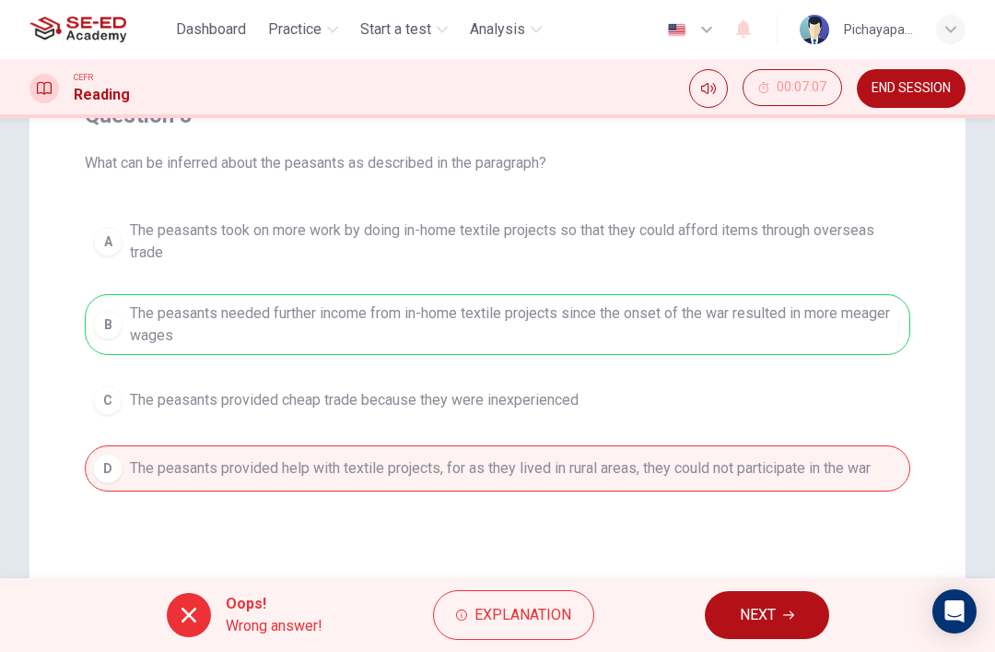
click at [781, 615] on button "NEXT" at bounding box center [767, 615] width 124 height 48
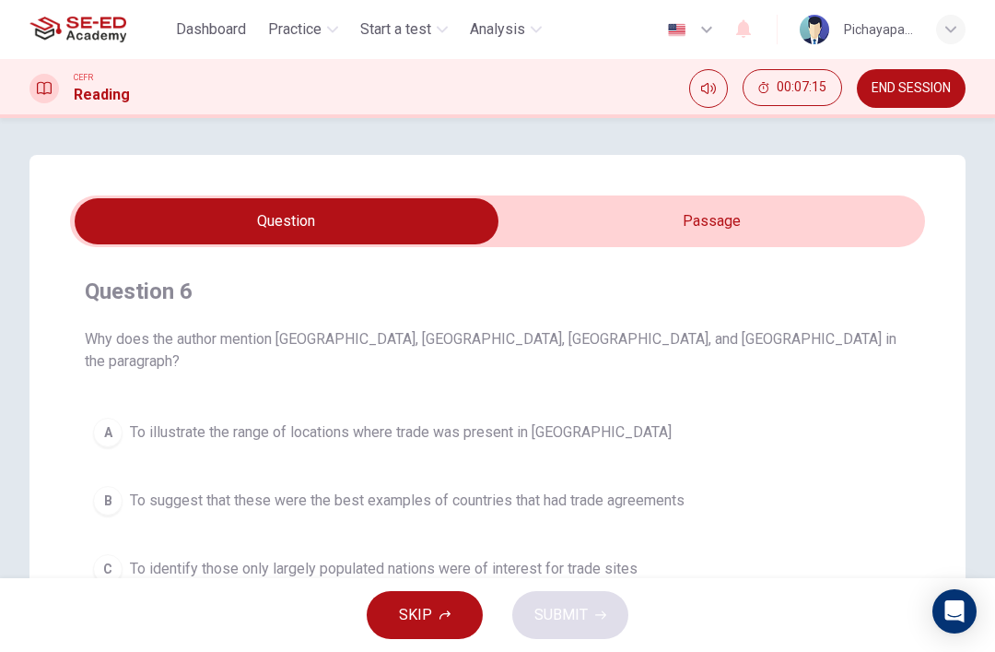
scroll to position [0, 0]
click at [750, 228] on input "checkbox" at bounding box center [286, 221] width 1283 height 46
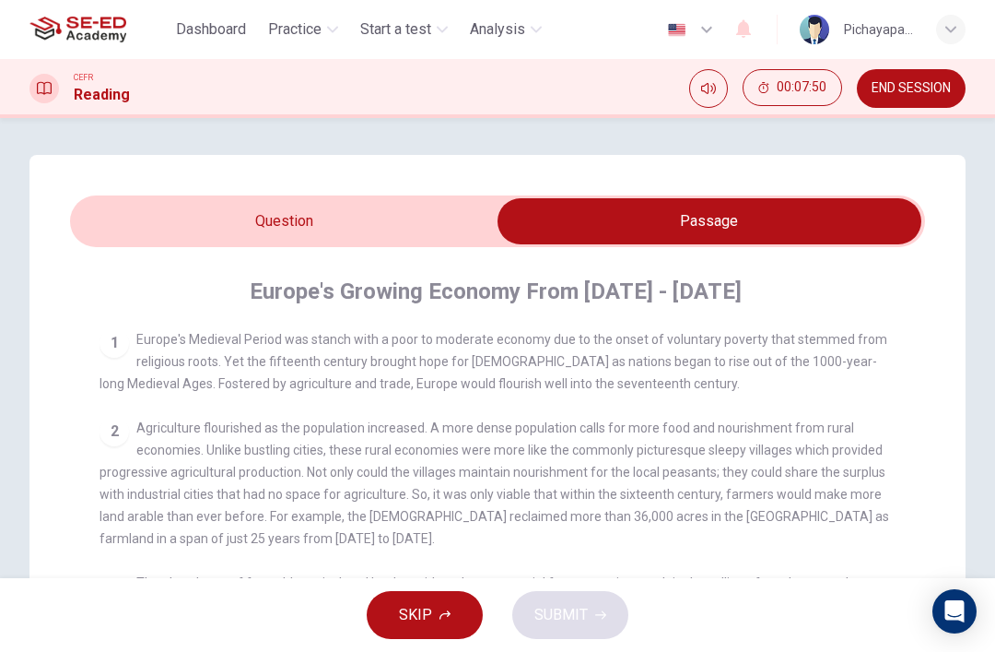
click at [112, 391] on span "Europe's Medieval Period was stanch with a poor to moderate economy due to the …" at bounding box center [494, 361] width 788 height 59
click at [228, 220] on input "checkbox" at bounding box center [709, 221] width 1283 height 46
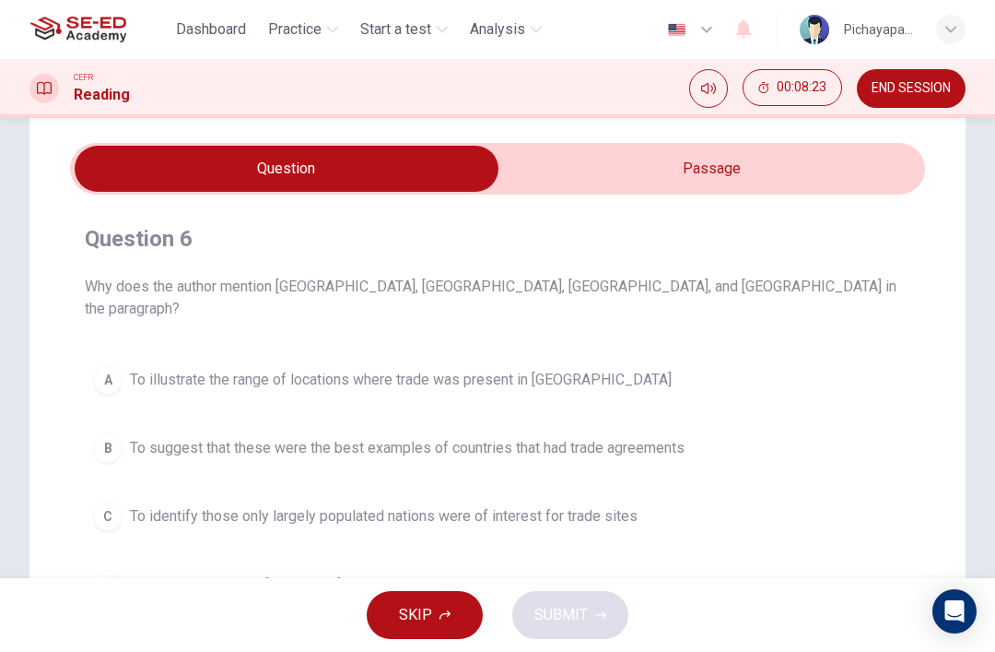
scroll to position [14, 0]
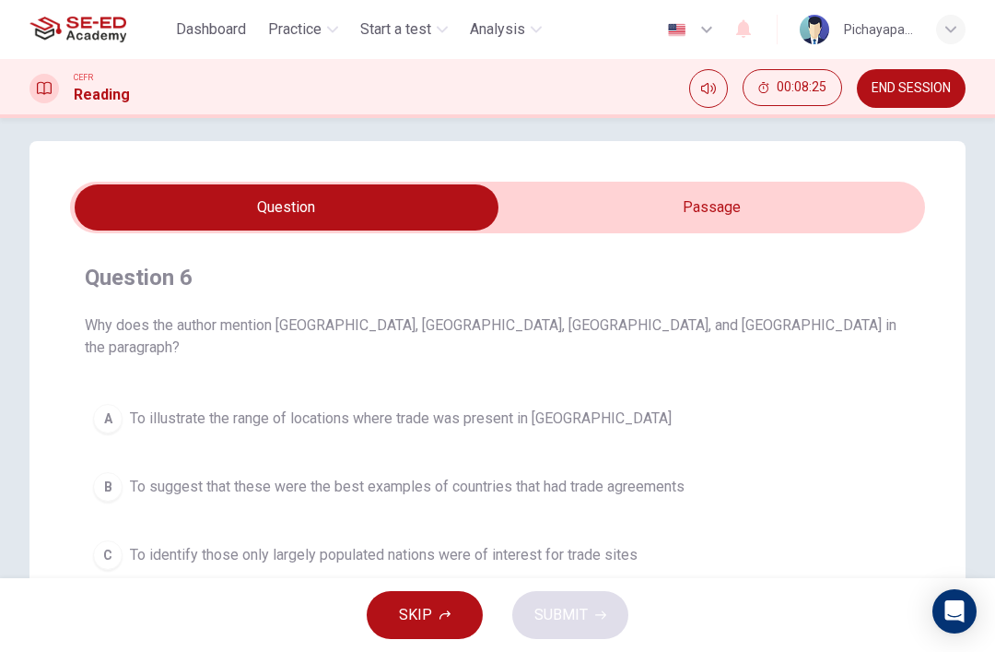
click at [544, 211] on input "checkbox" at bounding box center [286, 207] width 1283 height 46
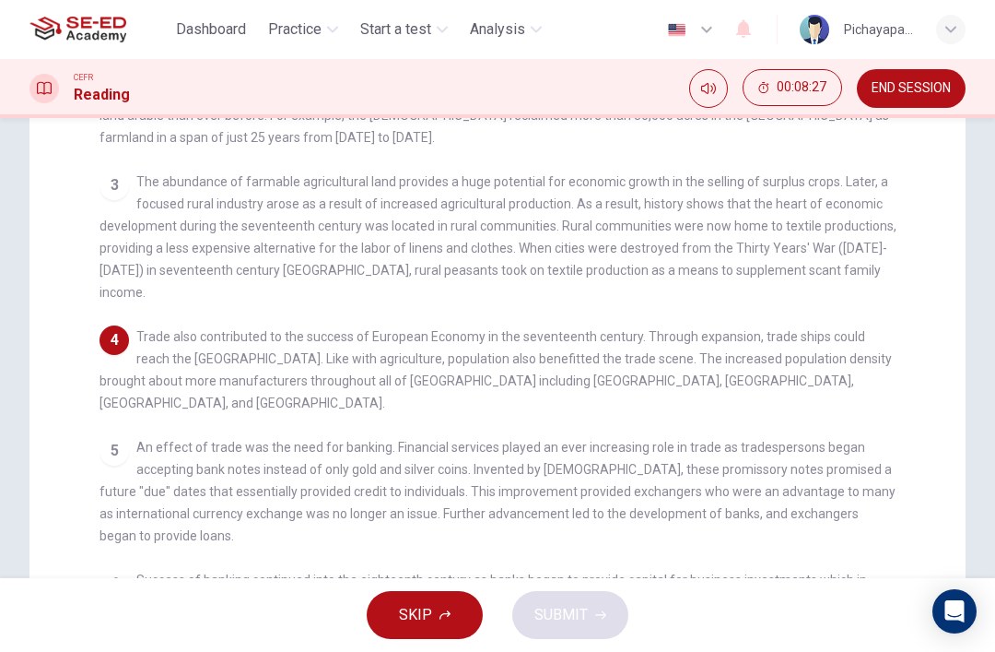
scroll to position [400, 0]
click at [207, 264] on span "The abundance of farmable agricultural land provides a huge potential for econo…" at bounding box center [498, 237] width 797 height 125
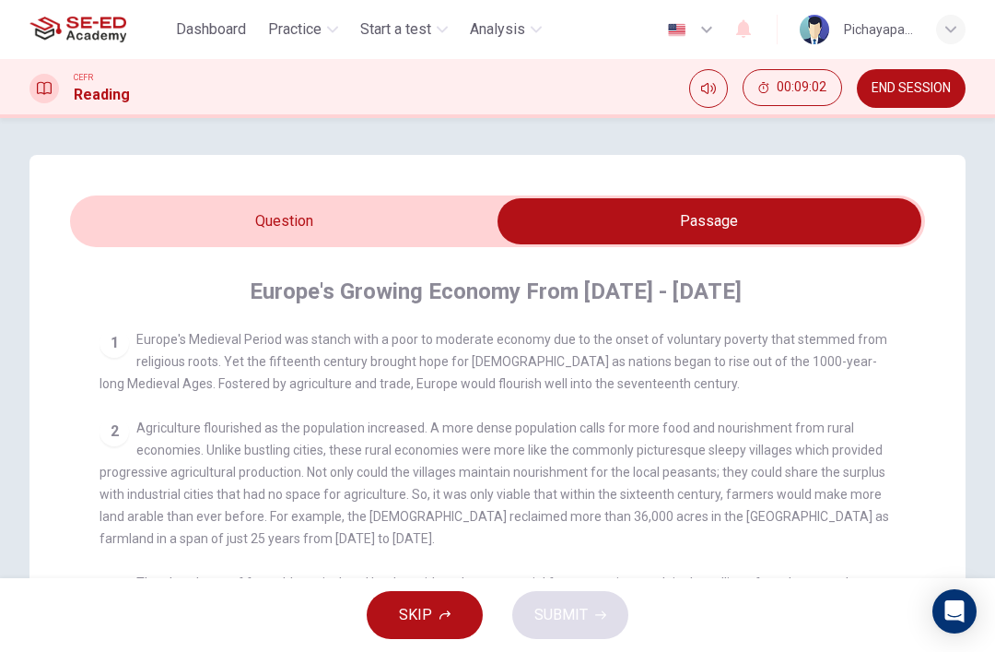
scroll to position [0, 0]
click at [255, 222] on input "checkbox" at bounding box center [709, 221] width 1283 height 46
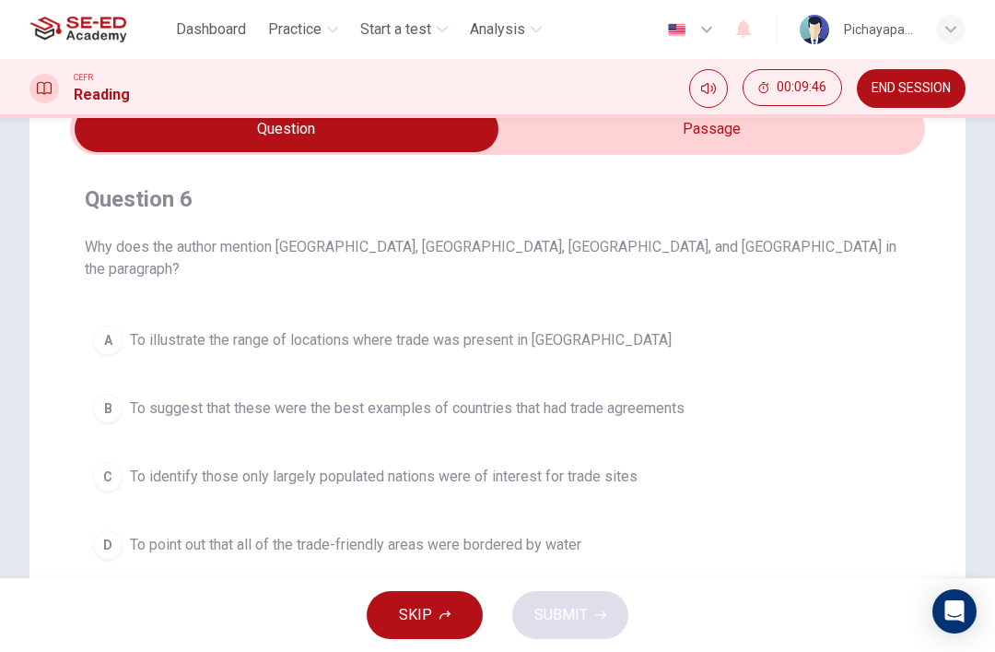
scroll to position [89, 0]
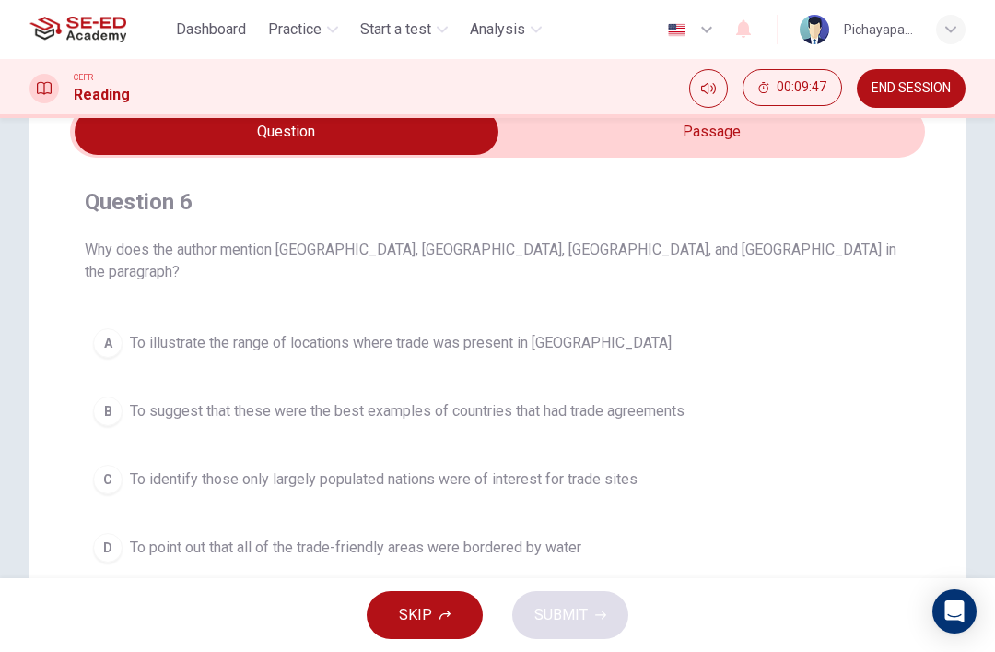
click at [757, 127] on input "checkbox" at bounding box center [286, 132] width 1283 height 46
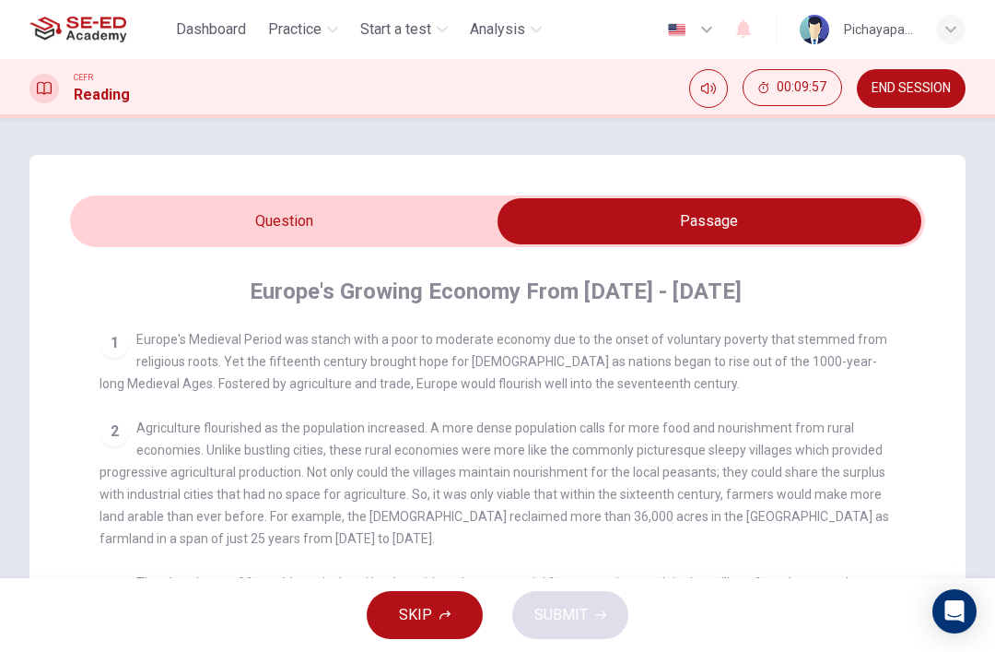
scroll to position [-1, 0]
click at [400, 225] on input "checkbox" at bounding box center [709, 221] width 1283 height 46
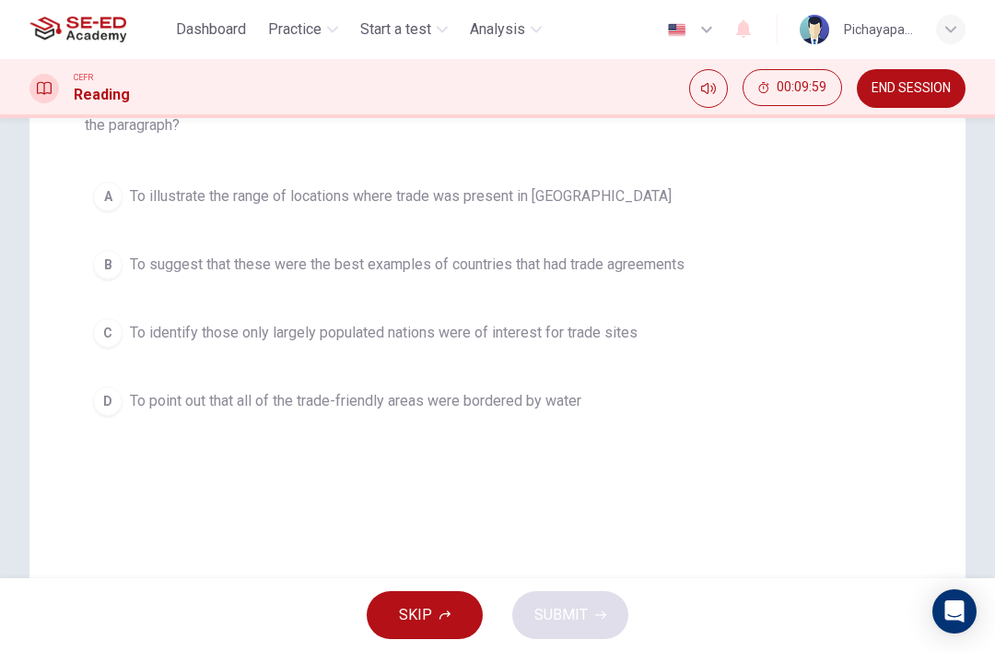
scroll to position [237, 0]
click at [66, 361] on div "Question 6 Why does the author mention Spain, England, Italy, and Germany in th…" at bounding box center [497, 288] width 936 height 741
click at [93, 249] on div "B" at bounding box center [107, 263] width 29 height 29
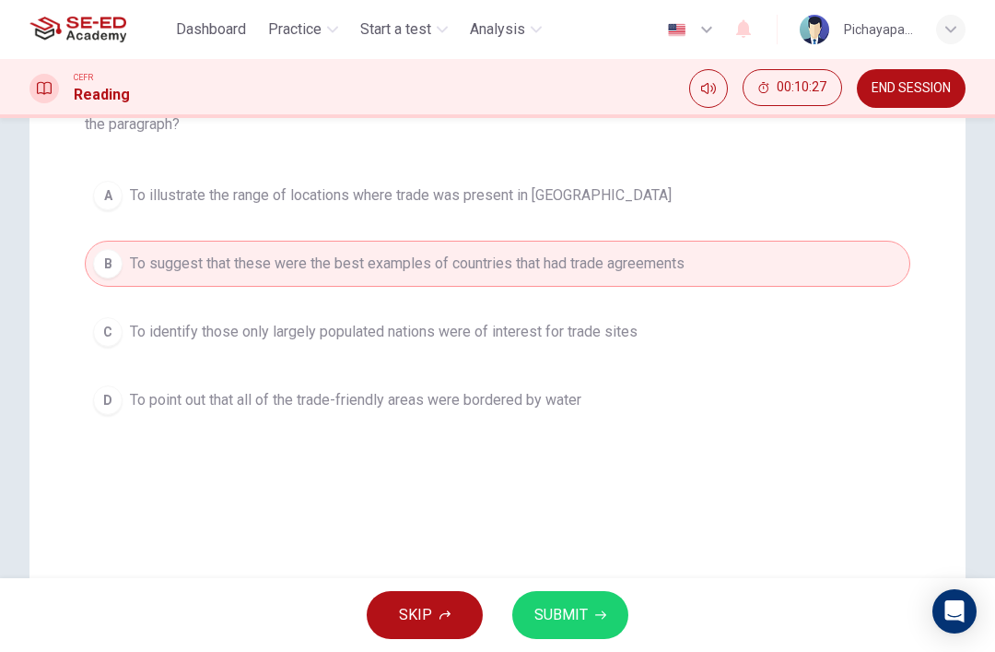
click at [605, 606] on button "SUBMIT" at bounding box center [570, 615] width 116 height 48
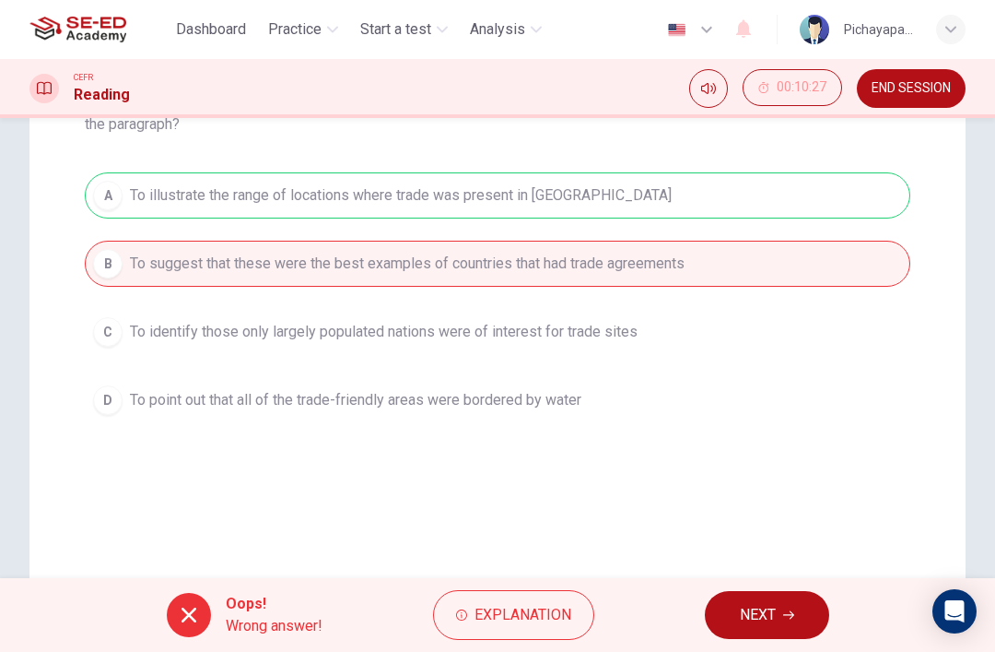
click at [535, 620] on span "Explanation" at bounding box center [523, 615] width 97 height 26
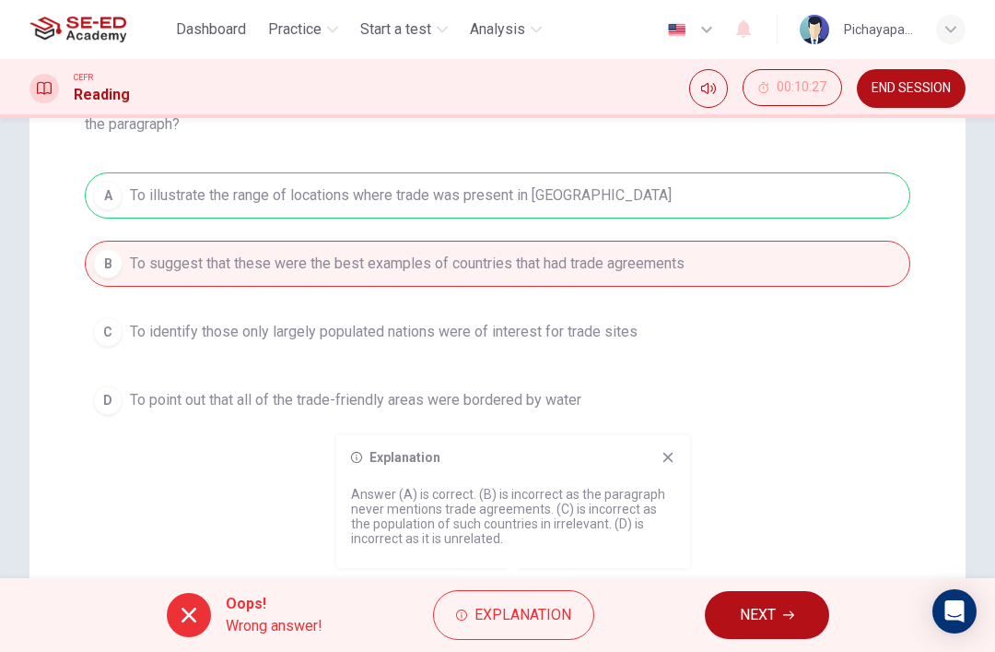
click at [775, 630] on button "NEXT" at bounding box center [767, 615] width 124 height 48
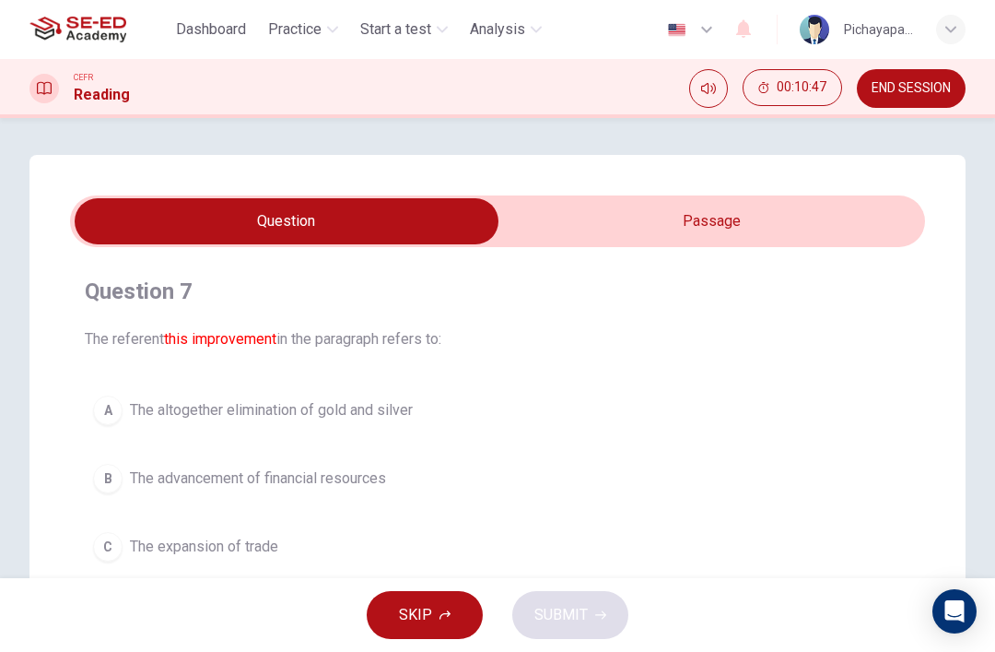
scroll to position [0, 0]
click at [795, 213] on input "checkbox" at bounding box center [286, 221] width 1283 height 46
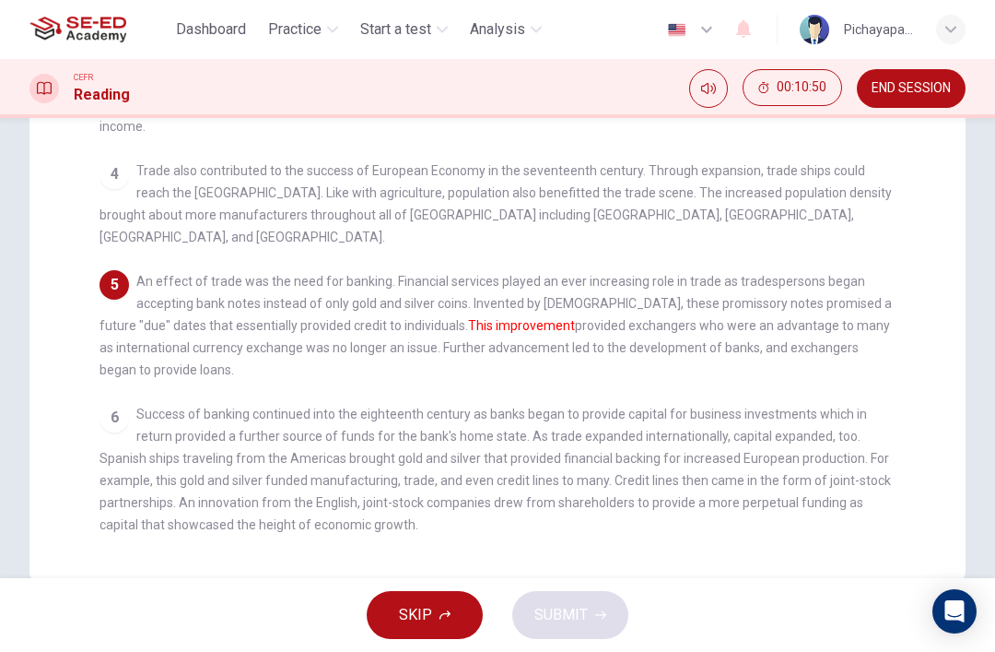
scroll to position [465, 0]
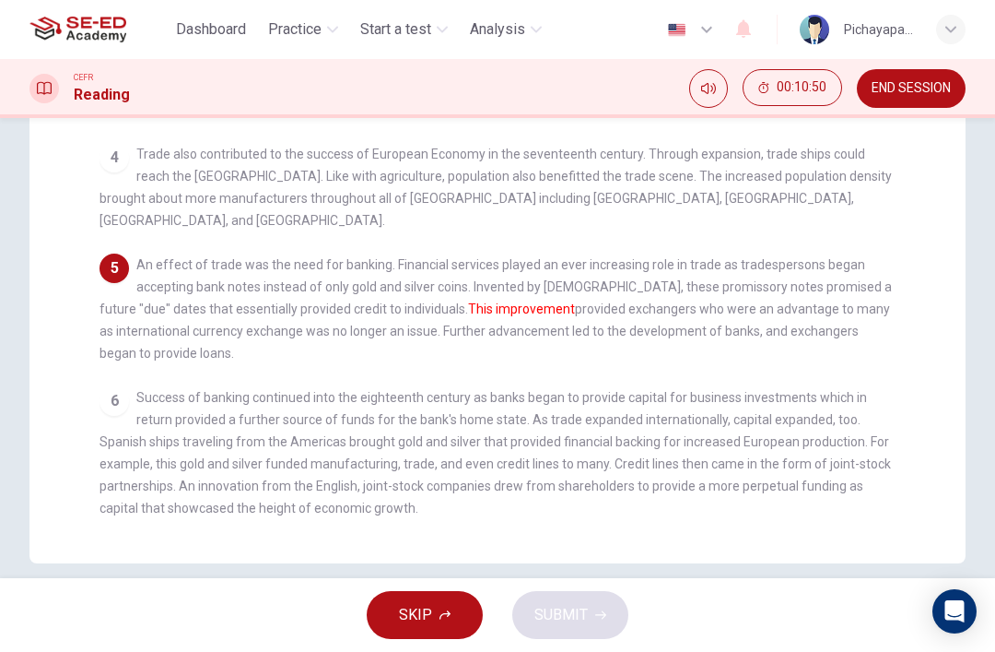
click at [841, 217] on div "1 Europe's Medieval Period was stanch with a poor to moderate economy due to th…" at bounding box center [510, 193] width 821 height 660
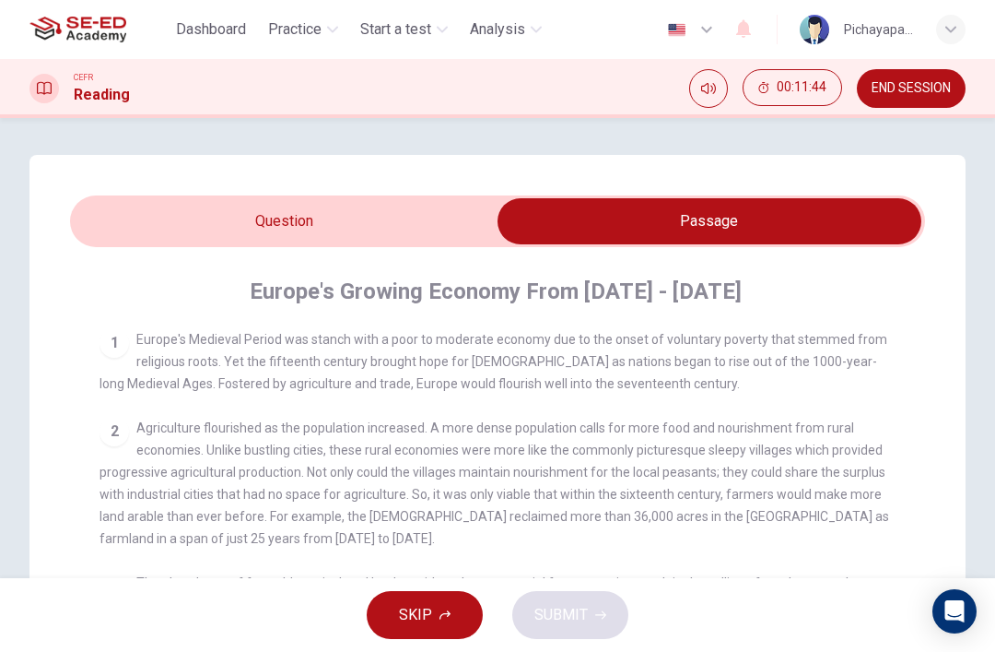
scroll to position [0, 0]
click at [183, 229] on input "checkbox" at bounding box center [709, 221] width 1283 height 46
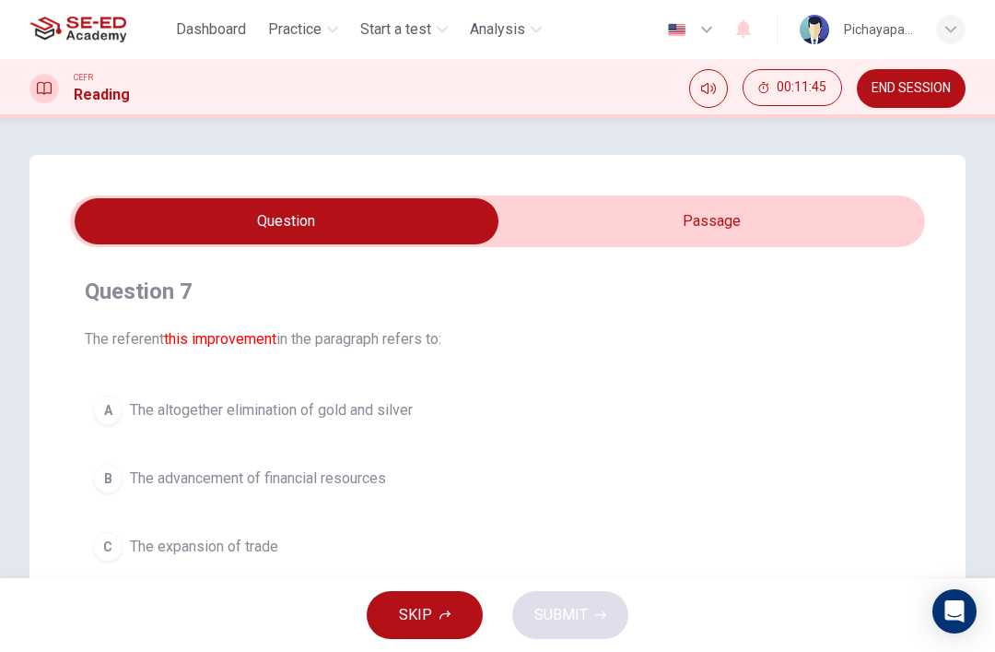
click at [183, 229] on input "checkbox" at bounding box center [286, 221] width 1283 height 46
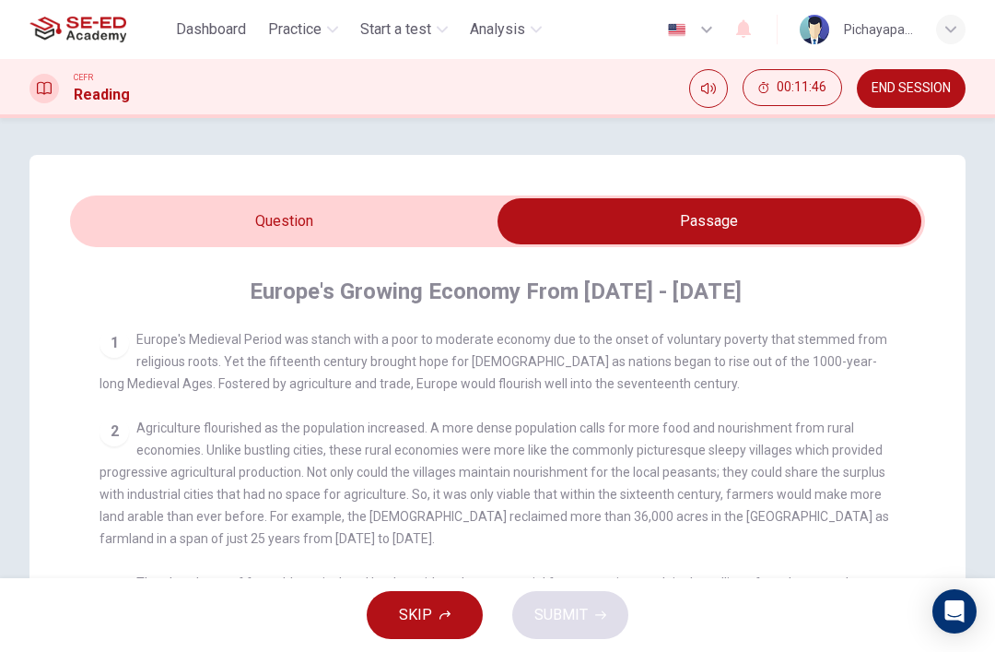
click at [164, 198] on input "checkbox" at bounding box center [709, 221] width 1283 height 46
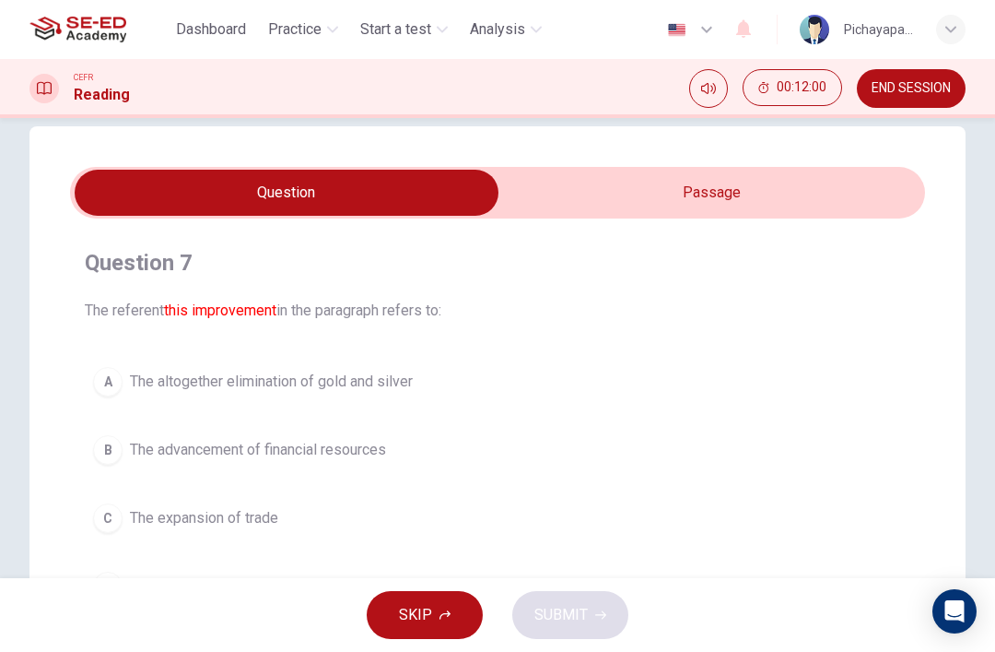
scroll to position [21, 0]
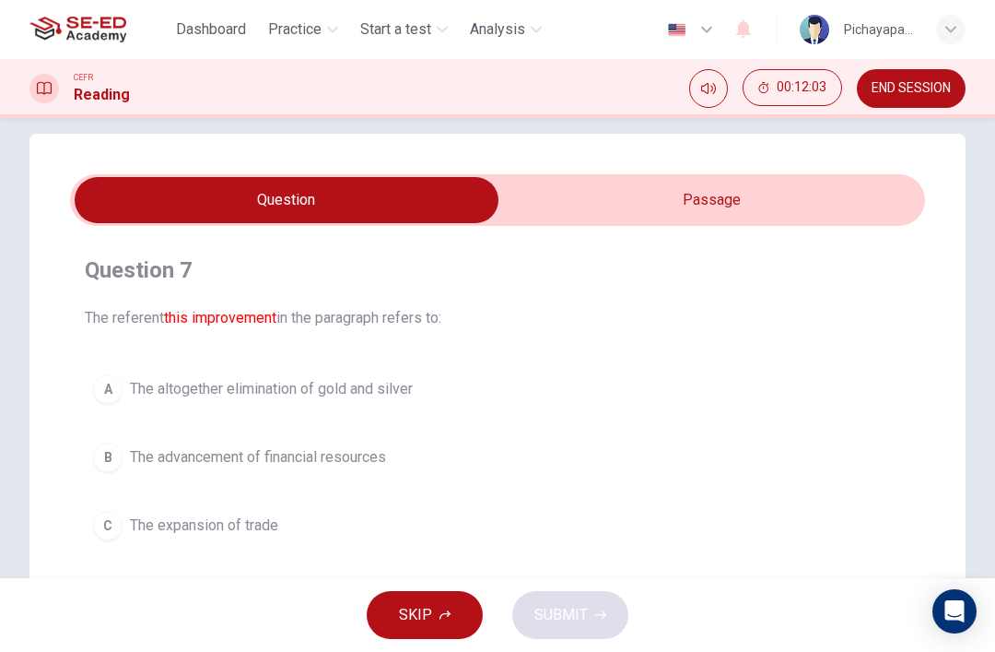
click at [784, 192] on input "checkbox" at bounding box center [286, 200] width 1283 height 46
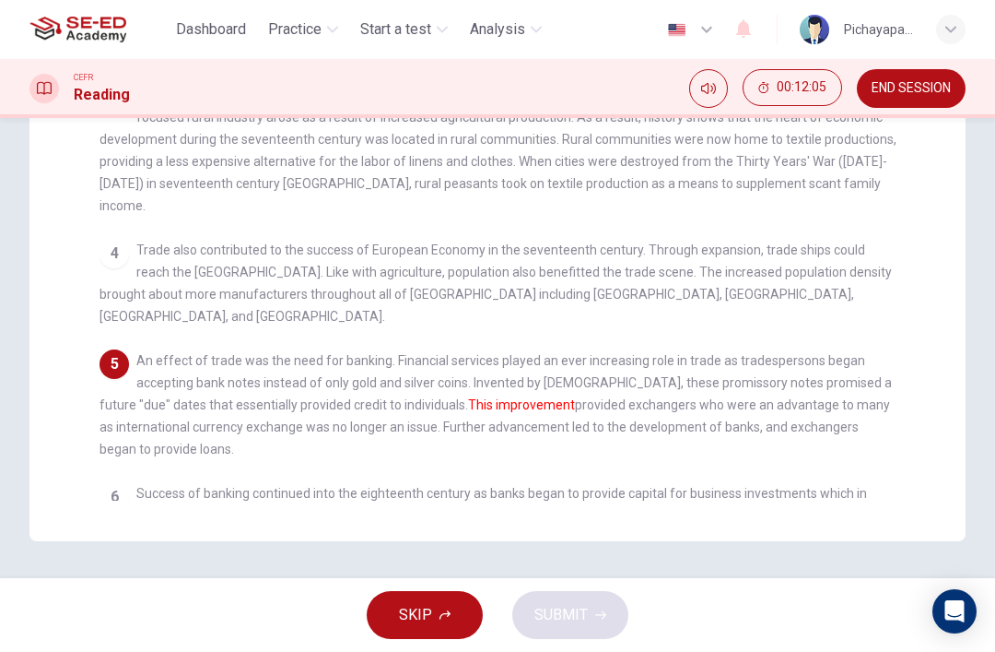
click at [828, 274] on div "4 Trade also contributed to the success of European Economy in the seventeenth …" at bounding box center [498, 283] width 797 height 88
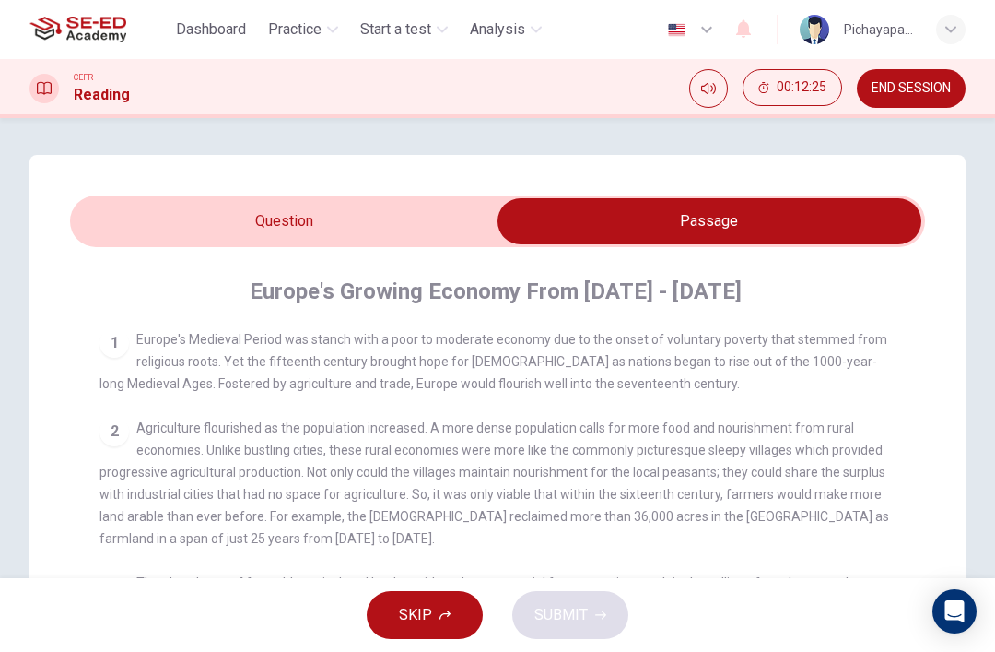
scroll to position [0, 0]
click at [394, 217] on input "checkbox" at bounding box center [709, 221] width 1283 height 46
checkbox input "false"
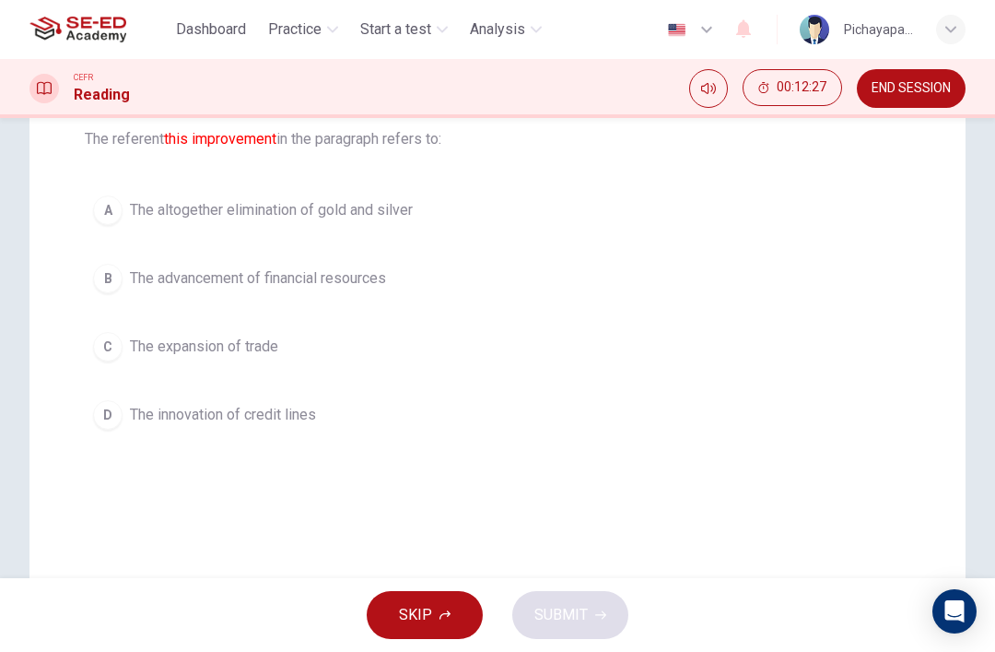
scroll to position [205, 0]
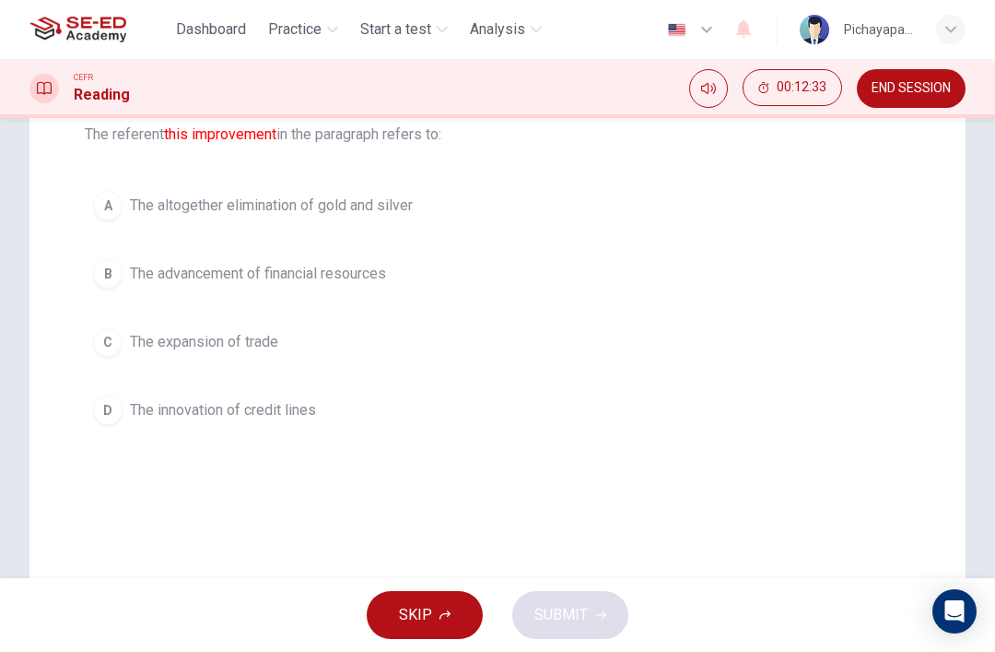
click at [736, 264] on button "B The advancement of financial resources" at bounding box center [498, 274] width 826 height 46
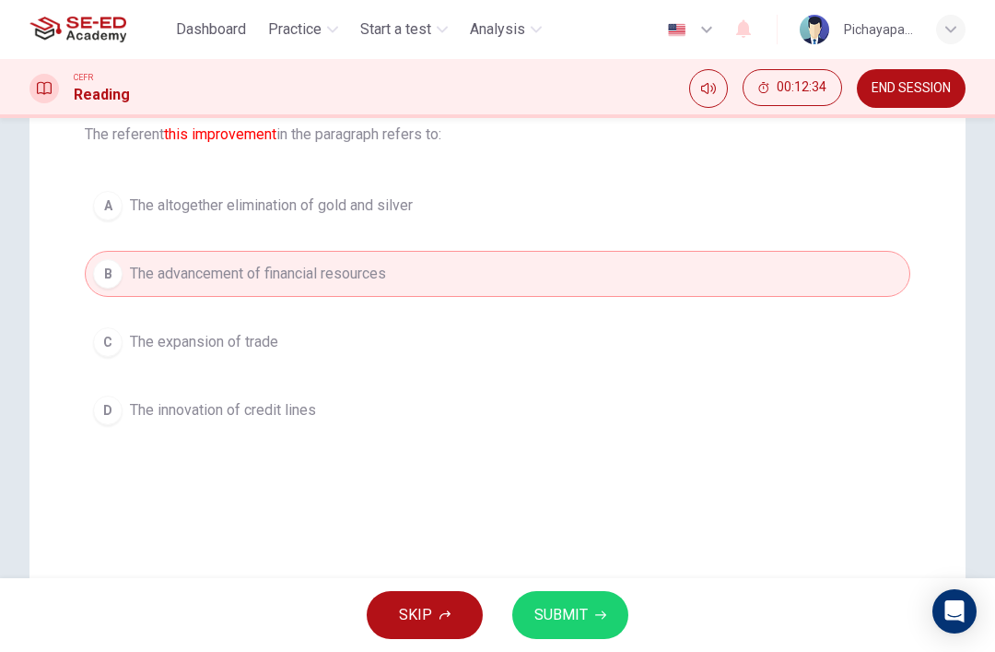
click at [605, 605] on button "SUBMIT" at bounding box center [570, 615] width 116 height 48
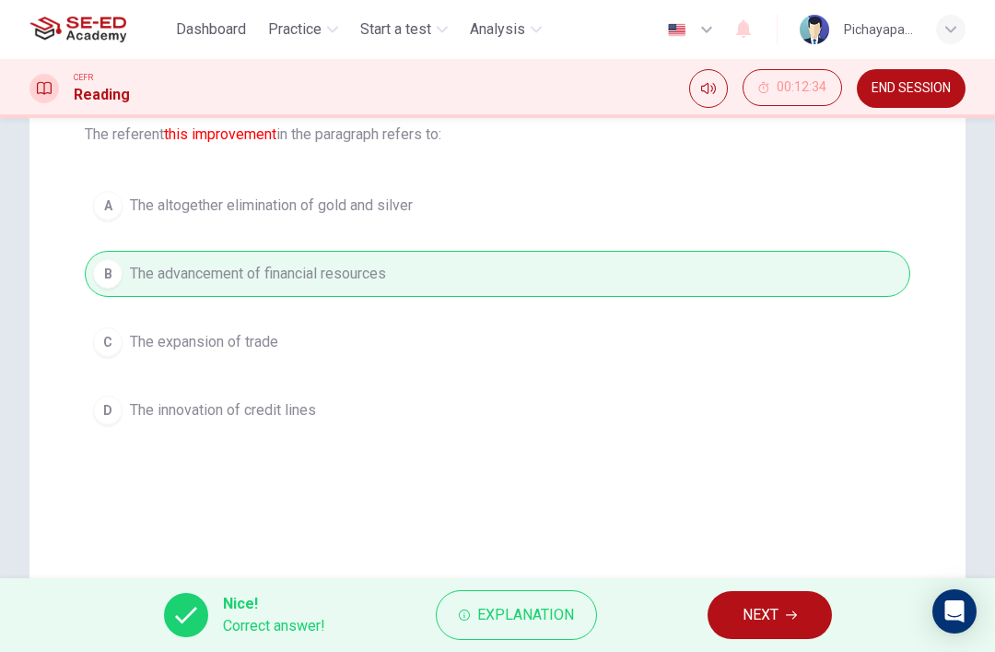
click at [800, 592] on button "NEXT" at bounding box center [770, 615] width 124 height 48
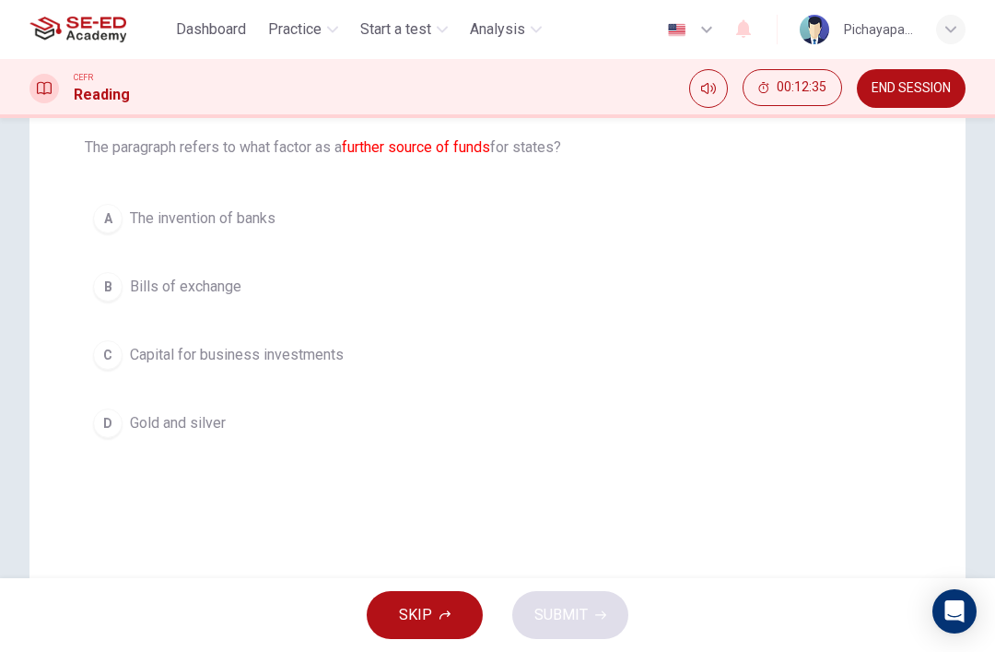
scroll to position [182, 0]
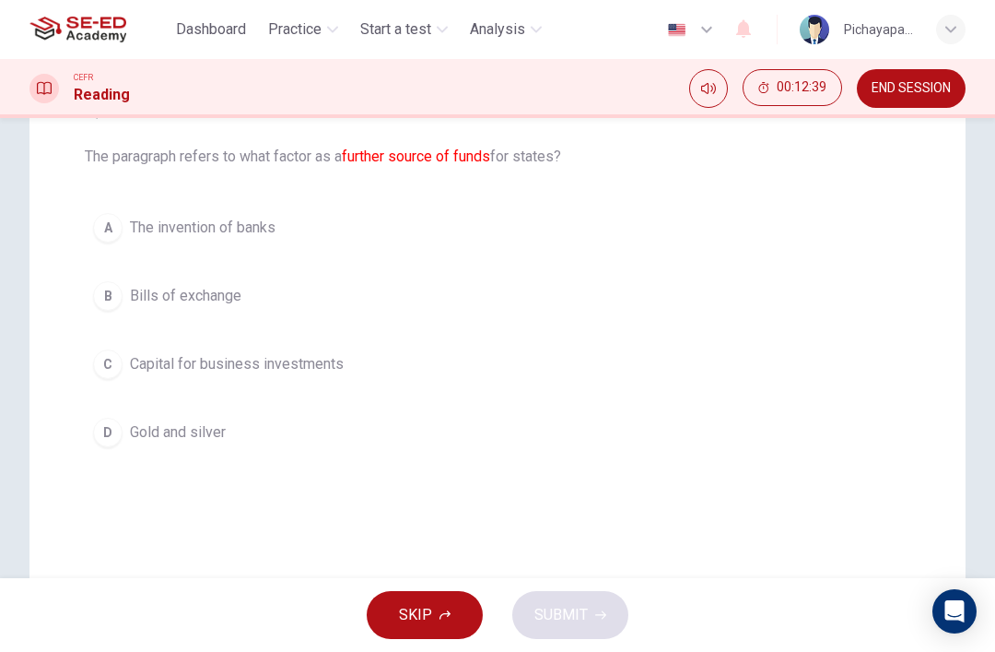
click at [902, 81] on span "END SESSION" at bounding box center [911, 88] width 79 height 15
click at [923, 82] on span "END SESSION" at bounding box center [911, 88] width 79 height 15
click at [927, 92] on span "END SESSION" at bounding box center [911, 88] width 79 height 15
click at [918, 95] on span "END SESSION" at bounding box center [911, 88] width 79 height 15
click at [923, 81] on span "END SESSION" at bounding box center [911, 88] width 79 height 15
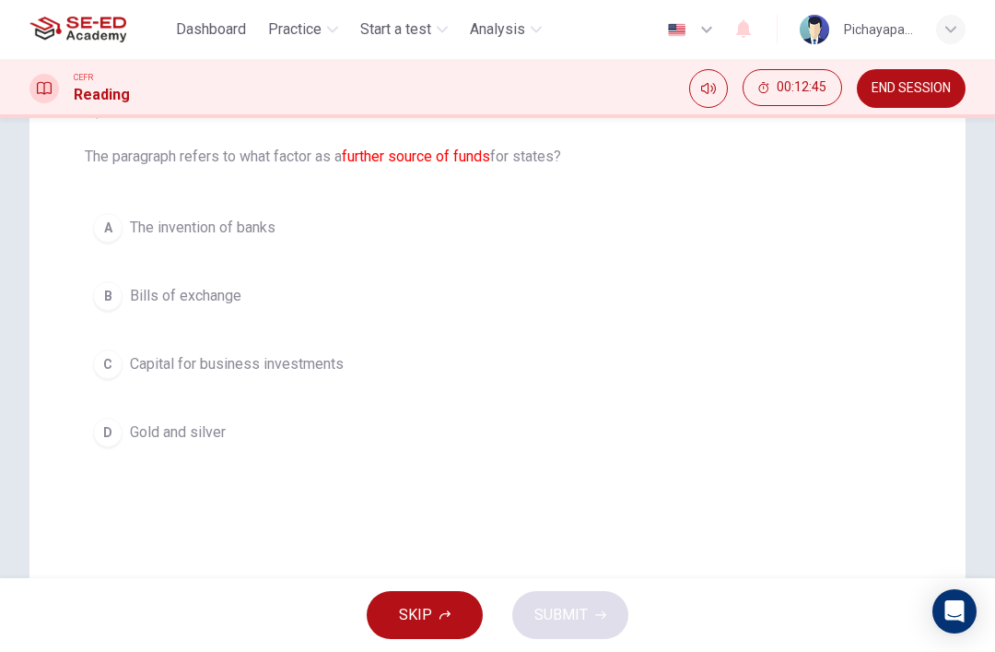
click at [904, 83] on span "END SESSION" at bounding box center [911, 88] width 79 height 15
click at [903, 83] on span "END SESSION" at bounding box center [911, 88] width 79 height 15
click at [906, 88] on span "END SESSION" at bounding box center [911, 88] width 79 height 15
click at [905, 88] on span "END SESSION" at bounding box center [911, 88] width 79 height 15
click at [917, 72] on button "END SESSION" at bounding box center [911, 88] width 109 height 39
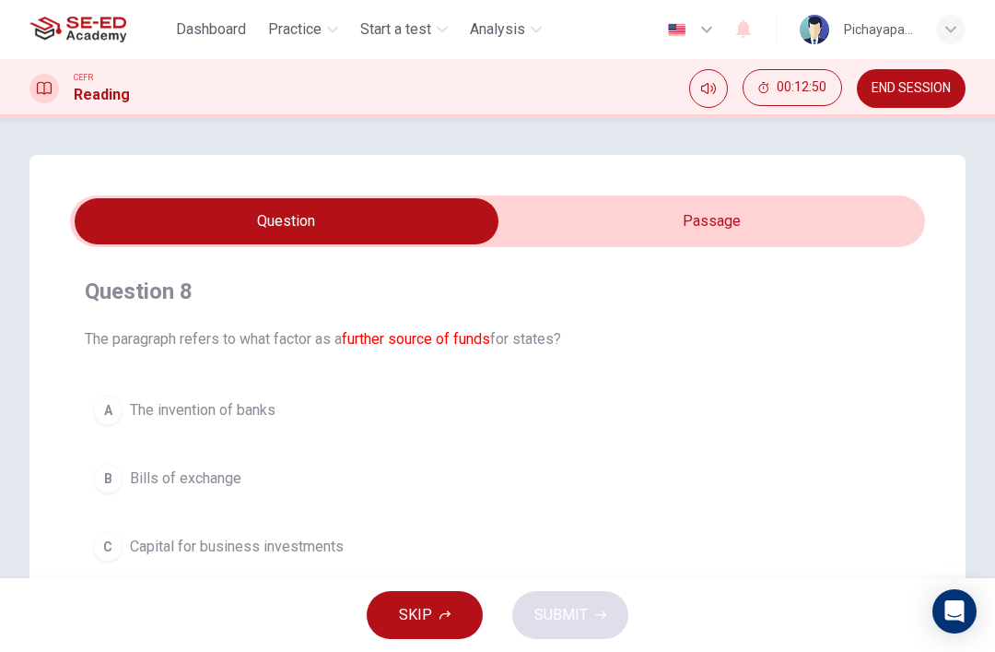
scroll to position [-1, 0]
click at [426, 606] on span "SKIP" at bounding box center [415, 615] width 33 height 26
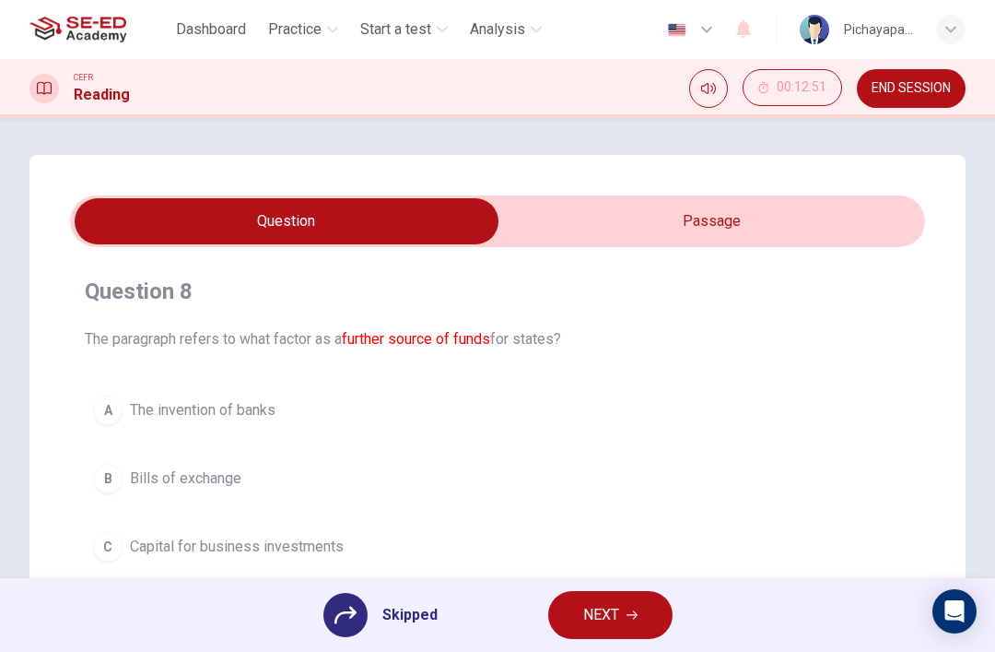
click at [914, 85] on span "END SESSION" at bounding box center [911, 88] width 79 height 15
click at [911, 90] on span "END SESSION" at bounding box center [911, 88] width 79 height 15
click at [910, 89] on span "END SESSION" at bounding box center [911, 88] width 79 height 15
click at [908, 93] on span "END SESSION" at bounding box center [911, 88] width 79 height 15
click at [907, 93] on span "END SESSION" at bounding box center [911, 88] width 79 height 15
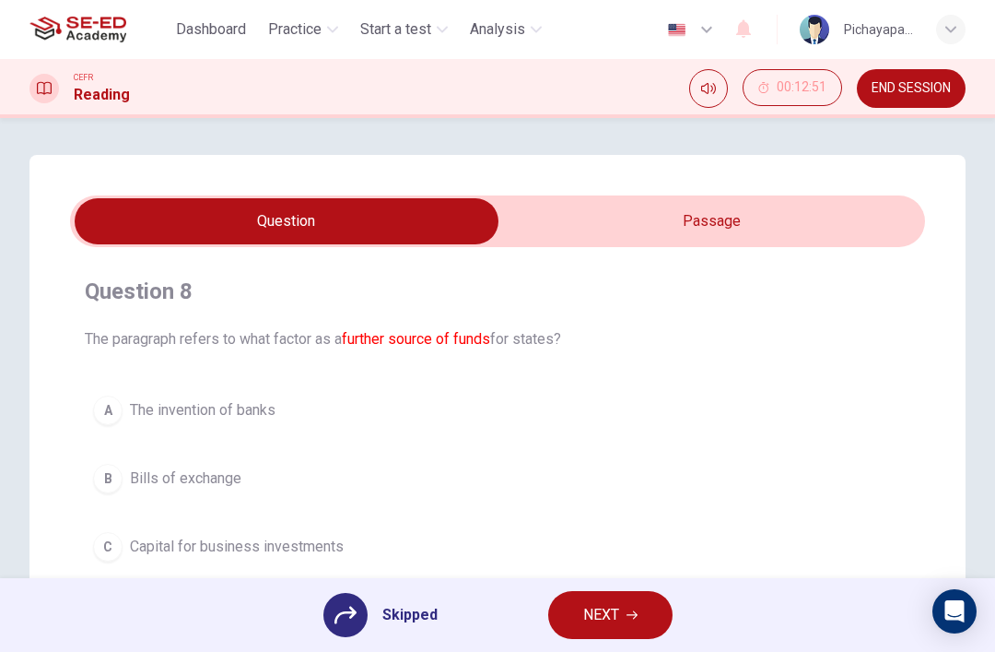
click at [903, 89] on span "END SESSION" at bounding box center [911, 88] width 79 height 15
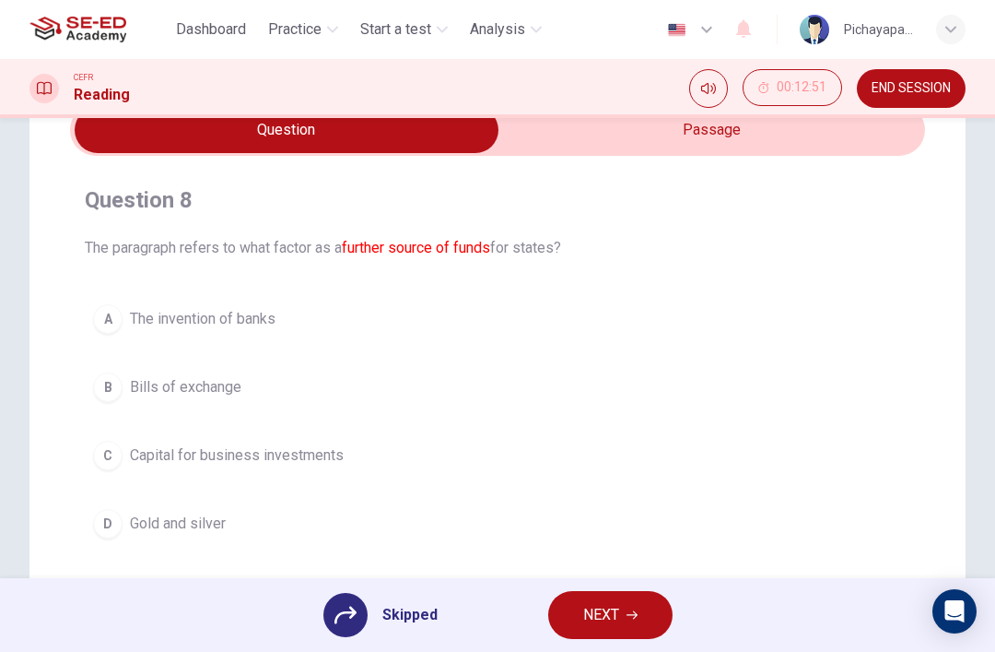
scroll to position [120, 0]
